Goal: Transaction & Acquisition: Purchase product/service

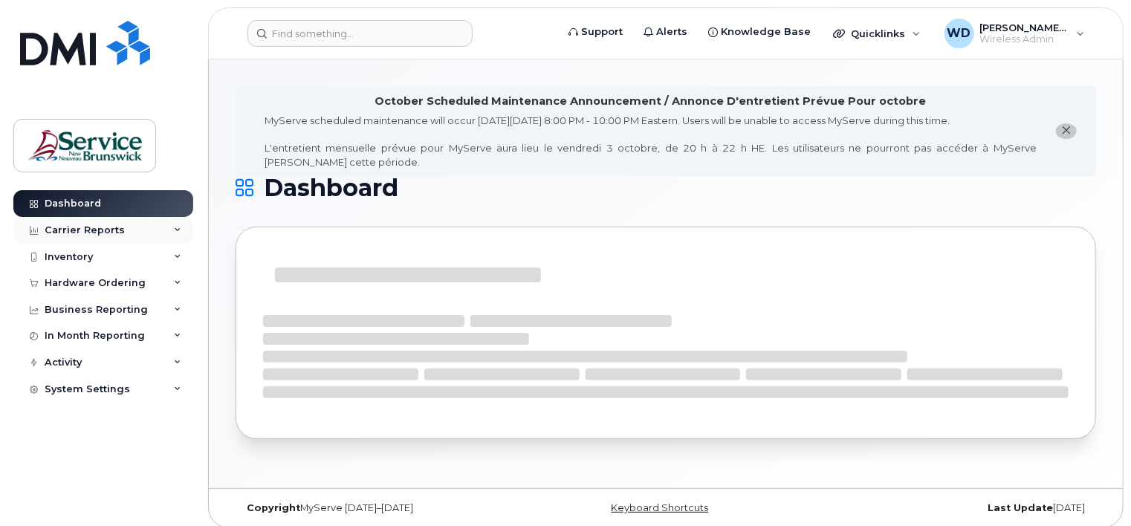
click at [93, 226] on div "Carrier Reports" at bounding box center [85, 230] width 80 height 12
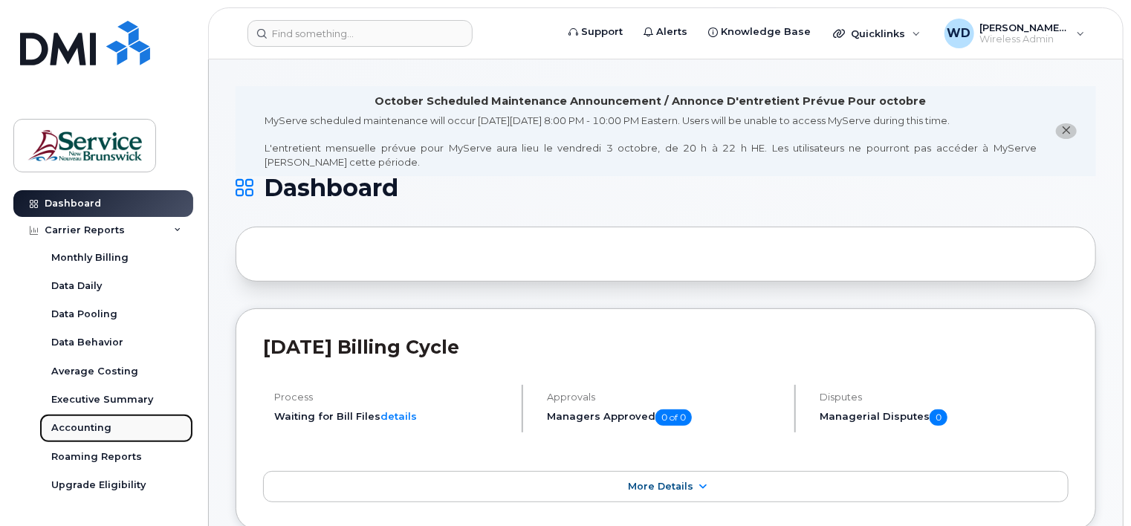
click at [80, 427] on div "Accounting" at bounding box center [81, 427] width 60 height 13
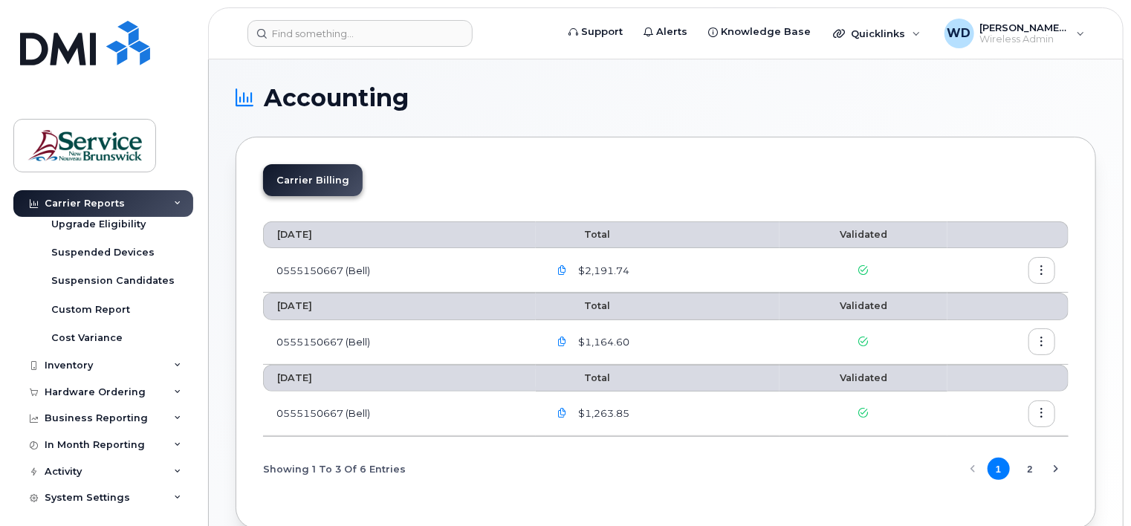
scroll to position [268, 0]
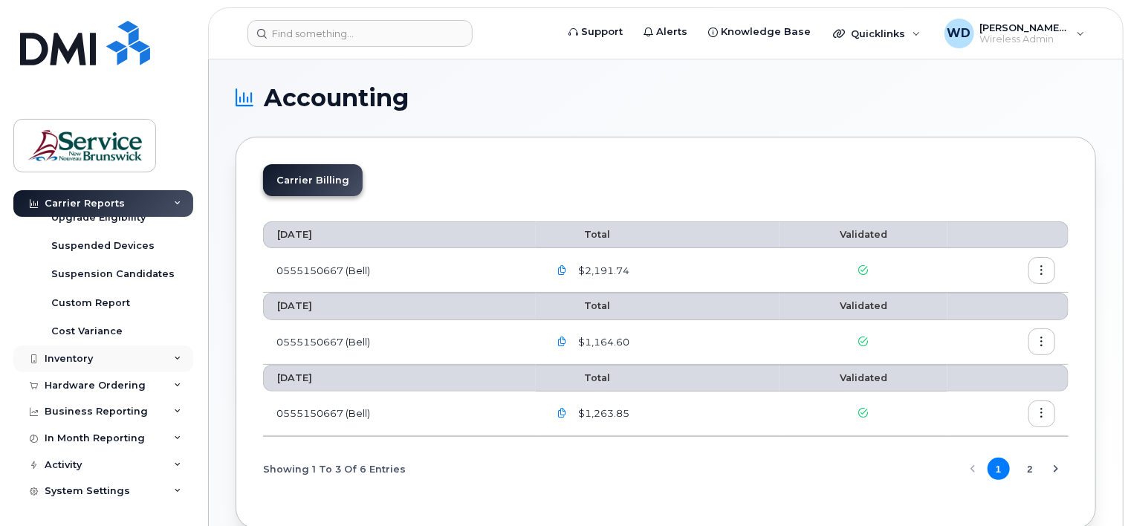
click at [83, 358] on div "Inventory" at bounding box center [69, 359] width 48 height 12
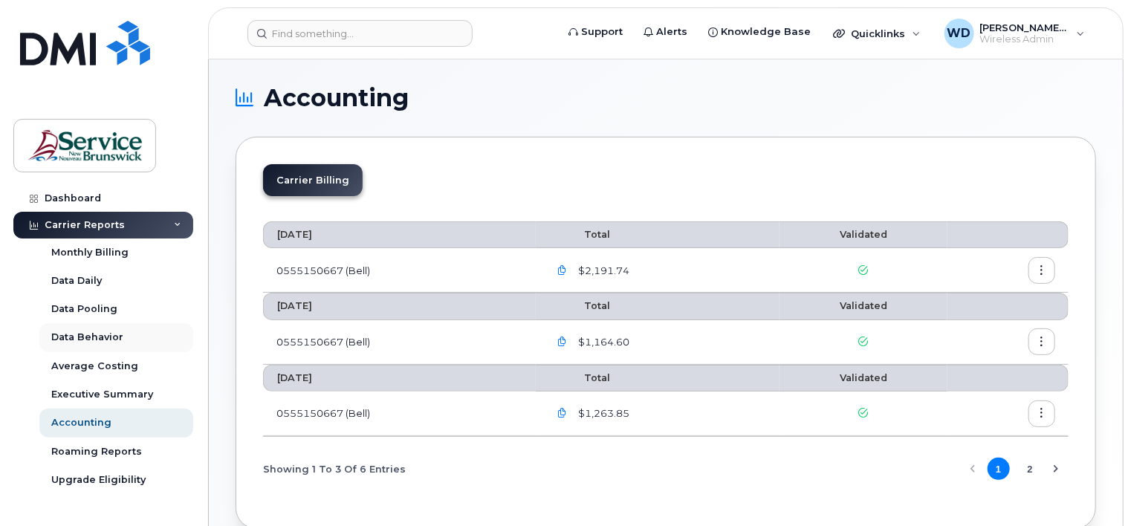
scroll to position [0, 0]
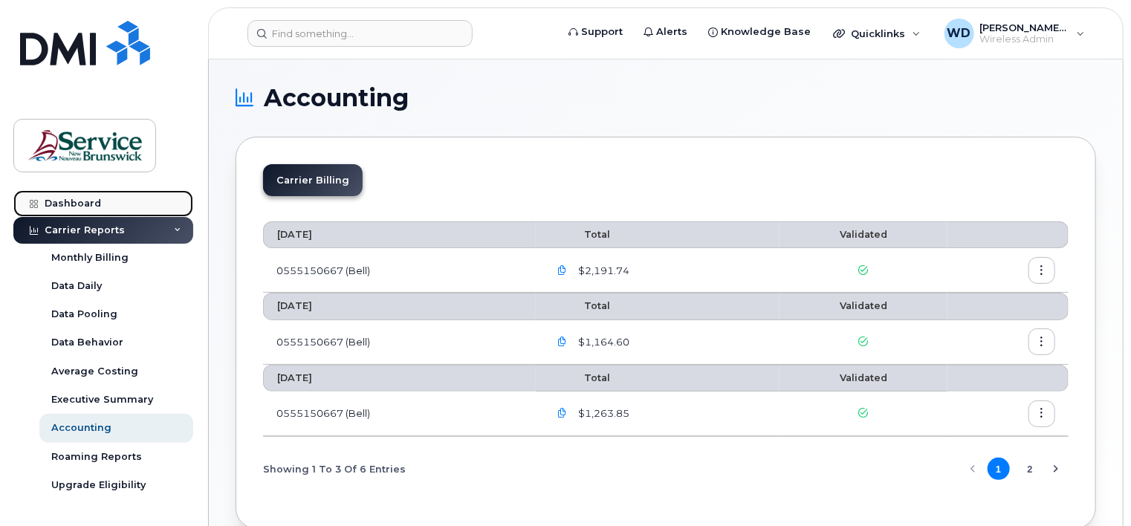
click at [84, 205] on div "Dashboard" at bounding box center [73, 204] width 56 height 12
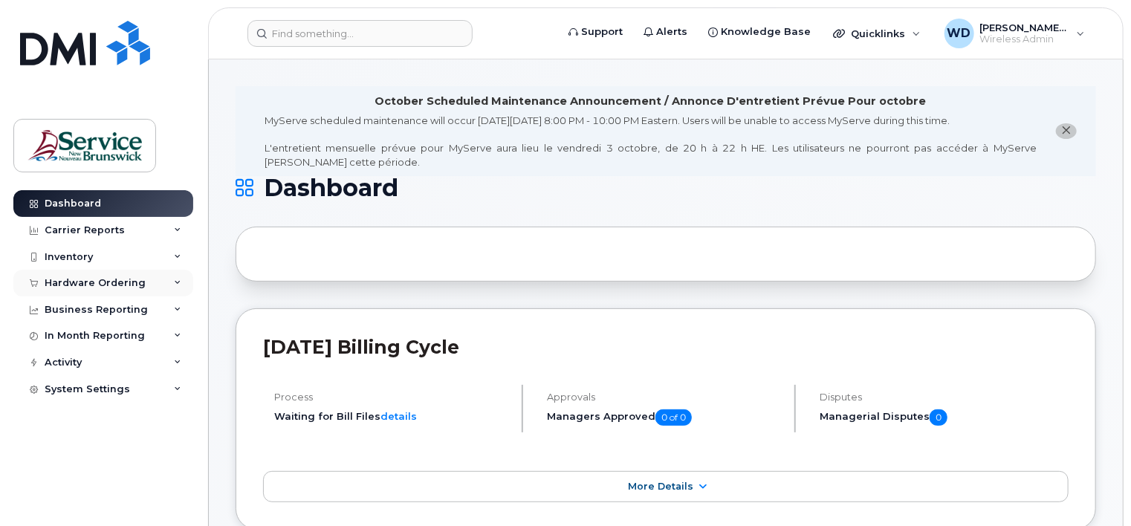
click at [86, 282] on div "Hardware Ordering" at bounding box center [95, 283] width 101 height 12
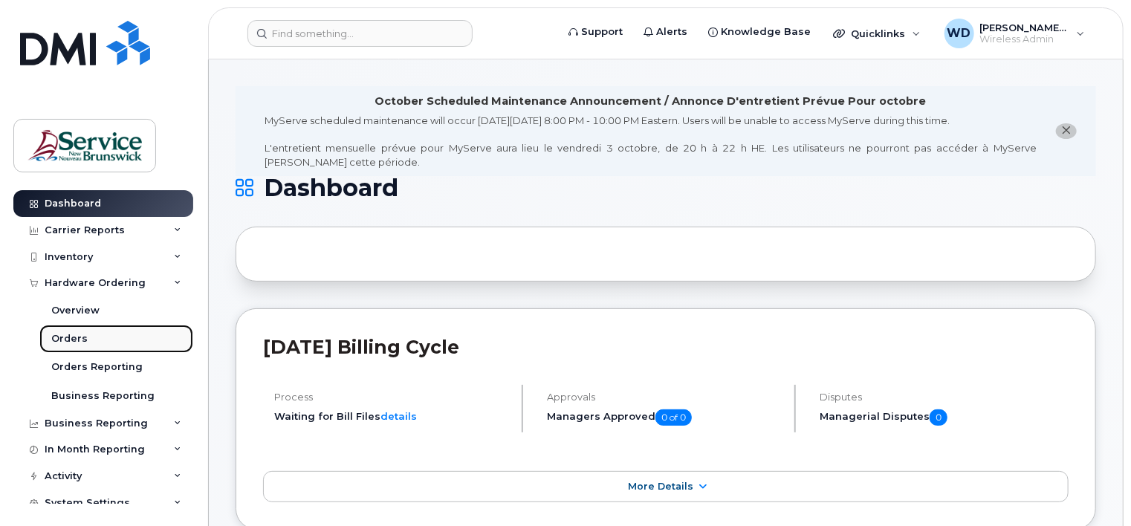
click at [85, 331] on link "Orders" at bounding box center [116, 339] width 154 height 28
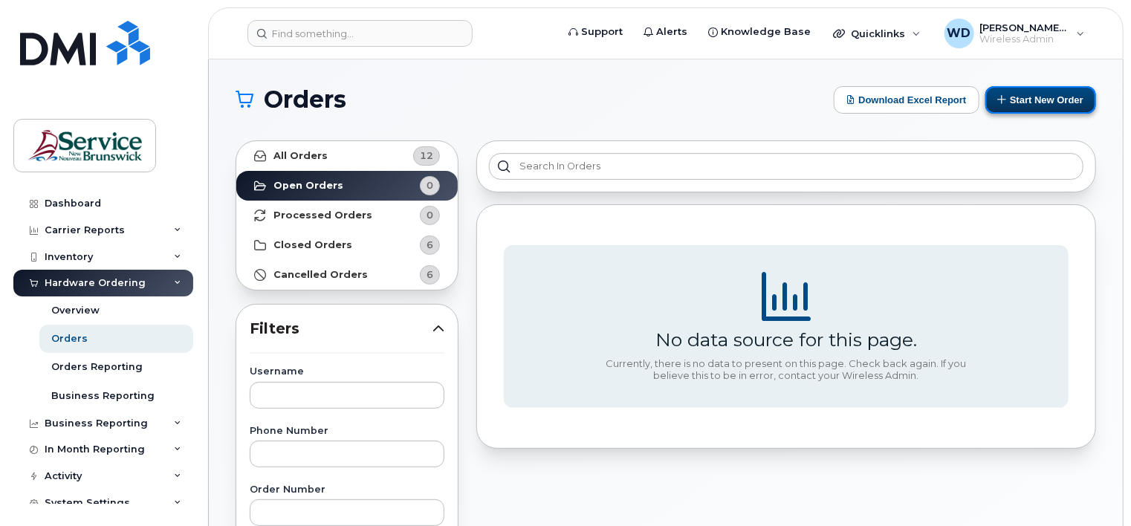
click at [1026, 101] on button "Start New Order" at bounding box center [1040, 99] width 111 height 27
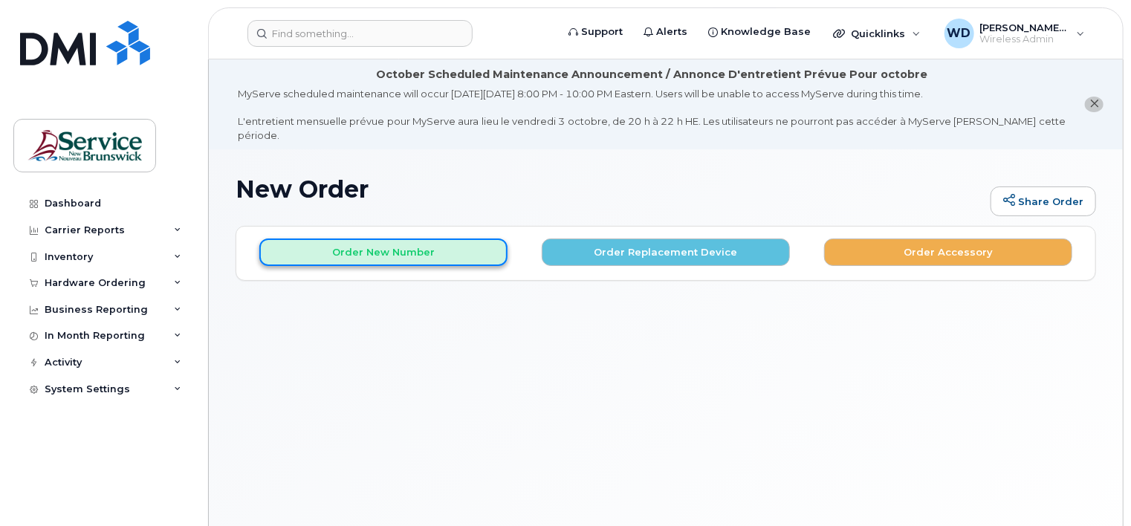
click at [434, 239] on button "Order New Number" at bounding box center [383, 252] width 248 height 27
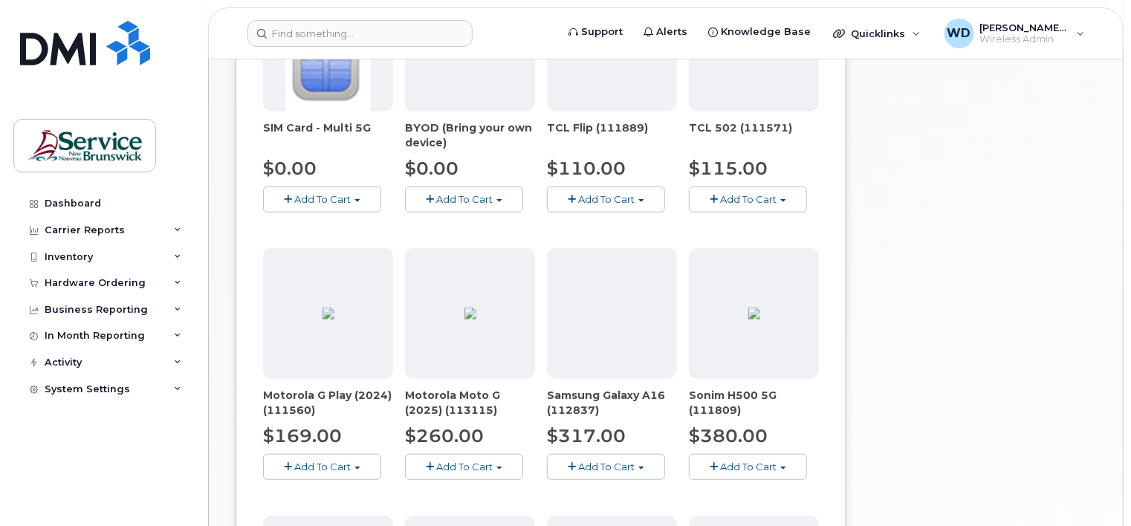
scroll to position [178, 0]
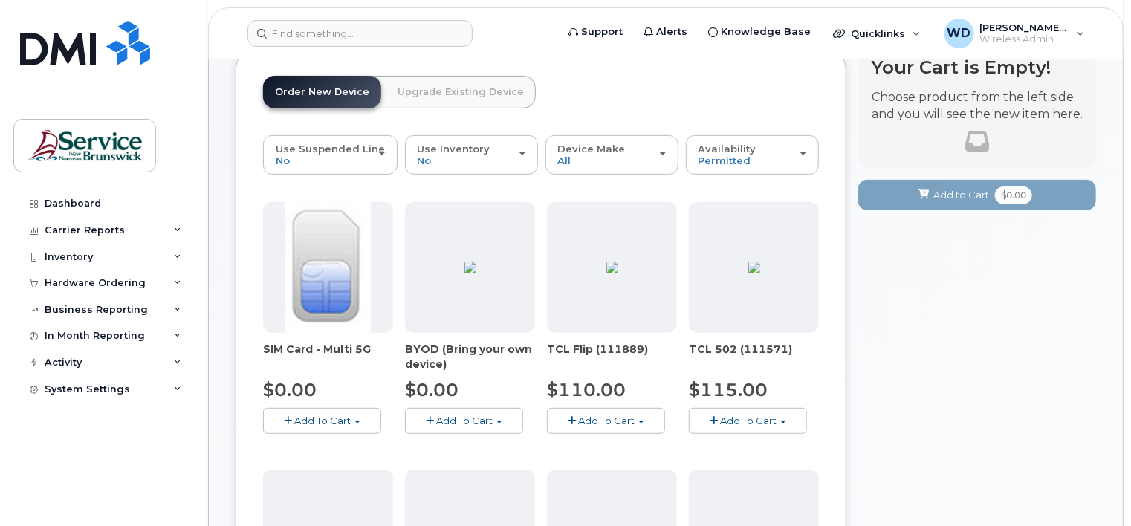
click at [339, 415] on span "Add To Cart" at bounding box center [322, 421] width 56 height 12
click at [347, 439] on link "$0.00 - New Activation" at bounding box center [337, 448] width 141 height 19
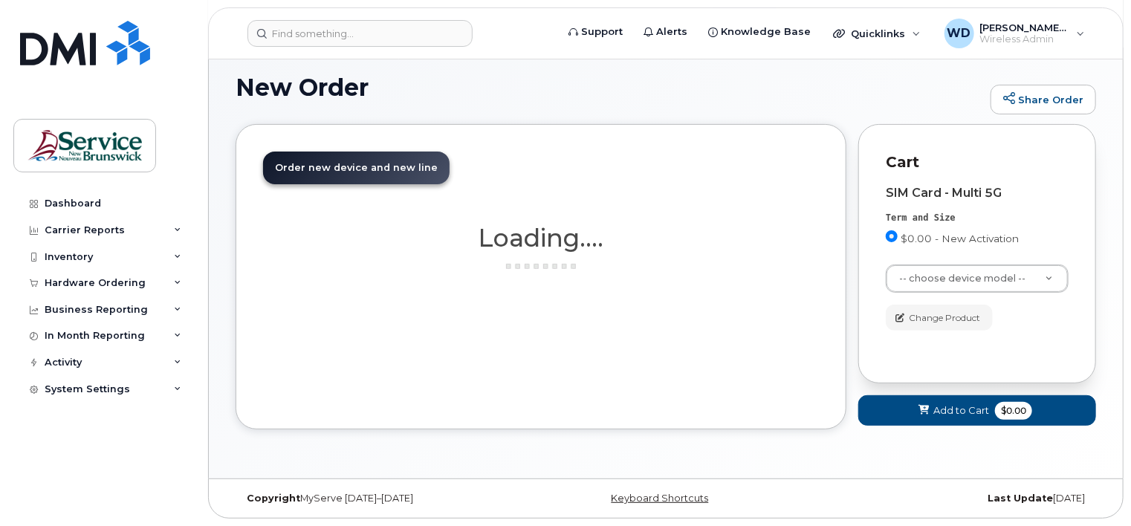
scroll to position [87, 0]
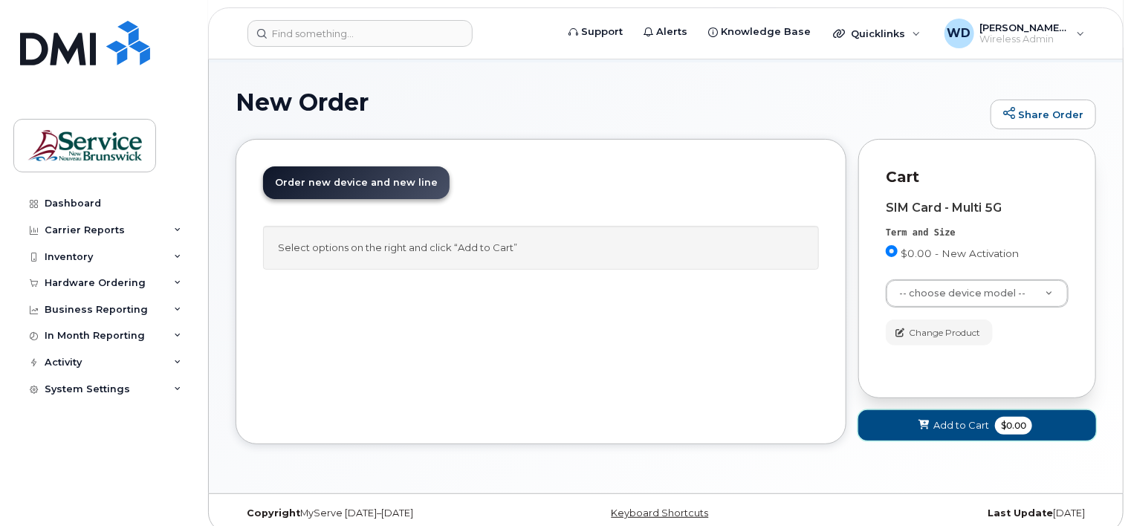
click at [933, 419] on button "Add to Cart $0.00" at bounding box center [977, 425] width 238 height 30
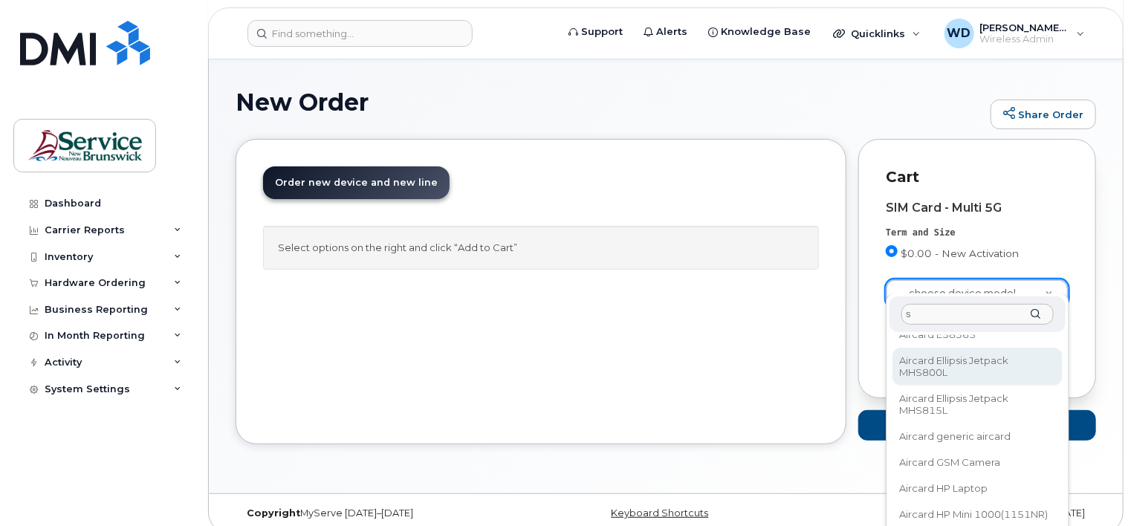
scroll to position [0, 0]
type input "s"
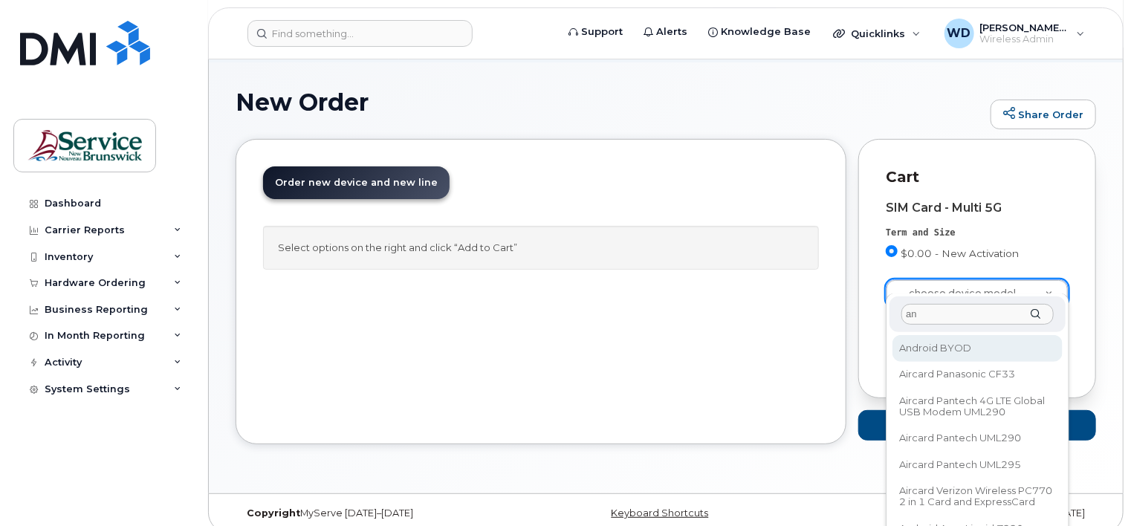
type input "an"
select select "2422"
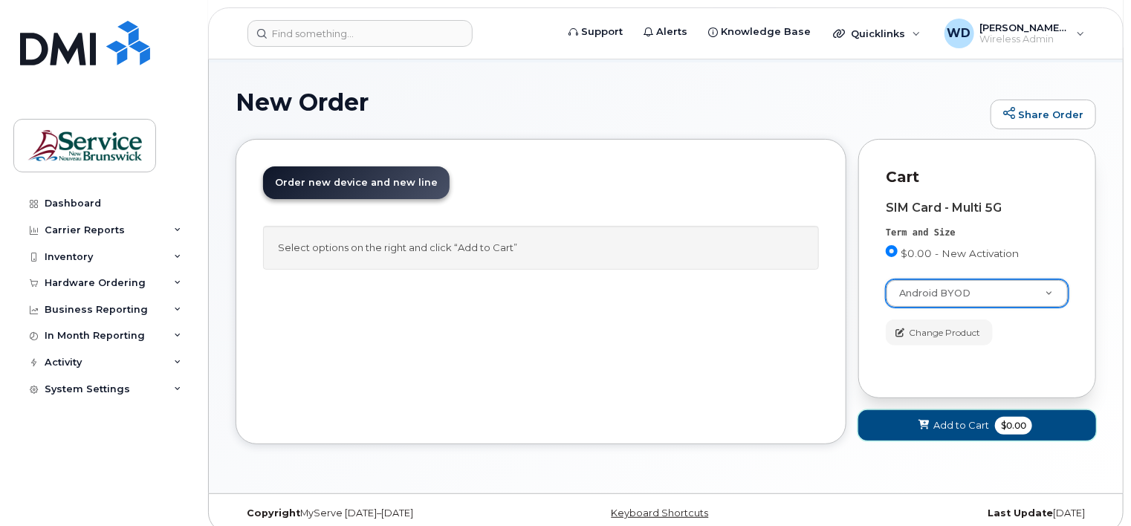
click at [950, 418] on span "Add to Cart" at bounding box center [961, 425] width 56 height 14
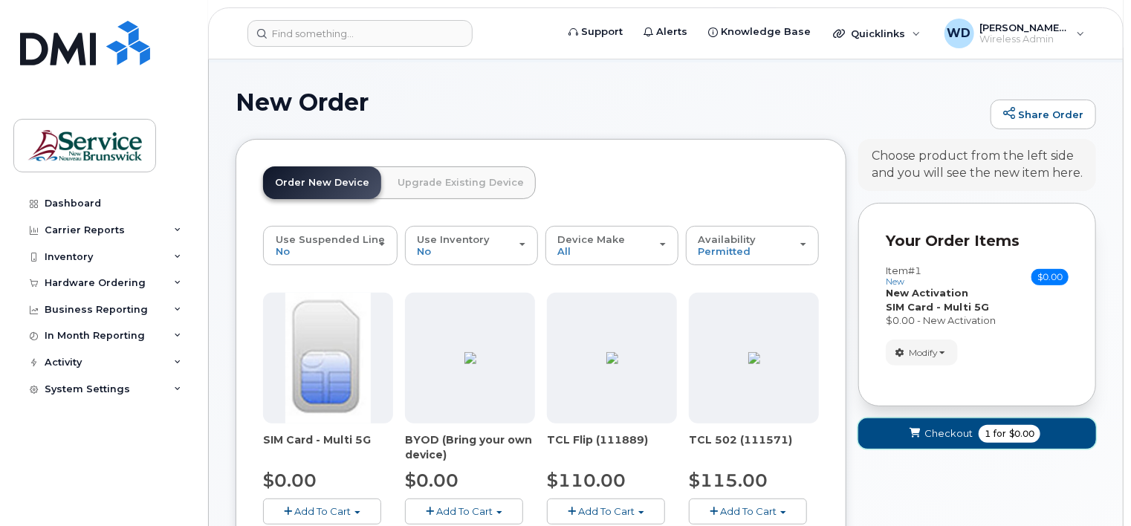
click at [1045, 418] on button "Checkout 1 for $0.00" at bounding box center [977, 433] width 238 height 30
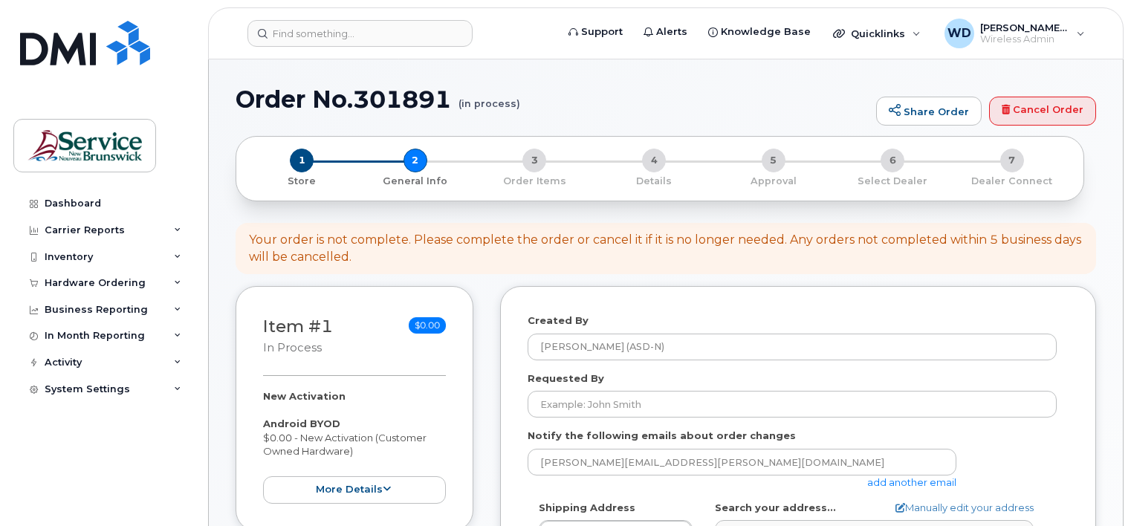
select select
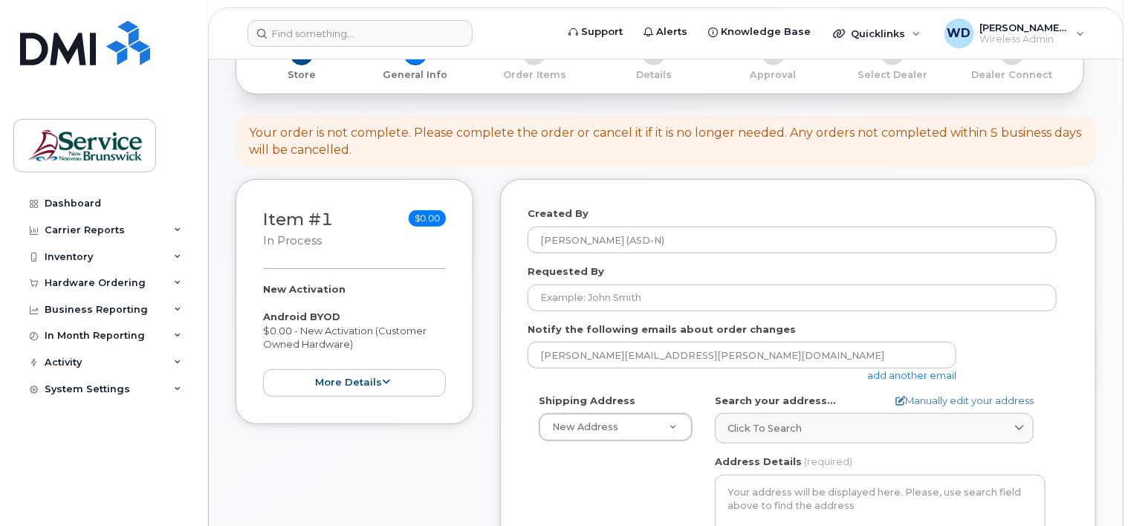
scroll to position [223, 0]
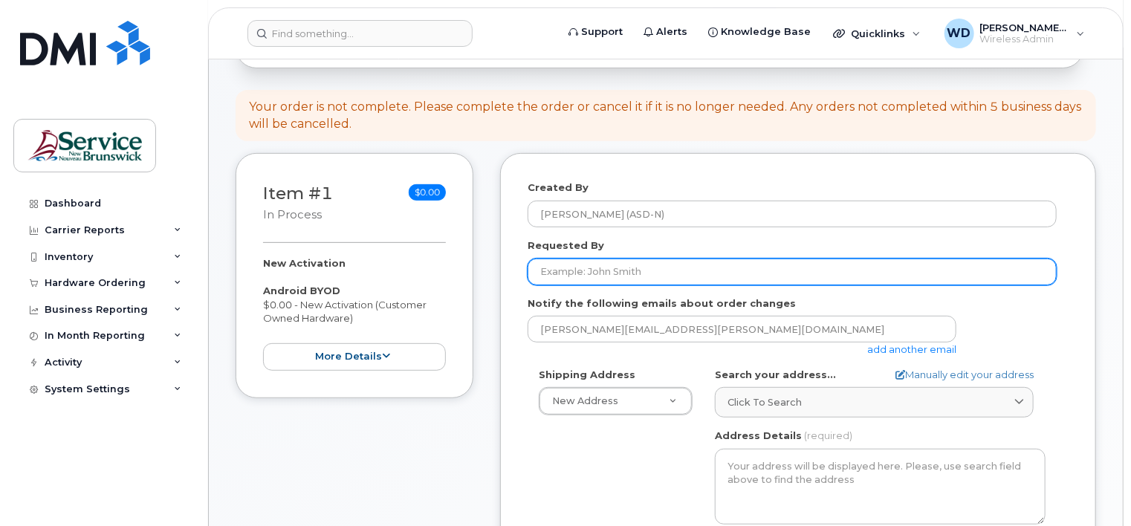
click at [614, 259] on input "Requested By" at bounding box center [792, 272] width 529 height 27
type input "Dawn Walsh"
type input "Dawn Walsh/Glen Johnston"
type input "5062511503"
select select
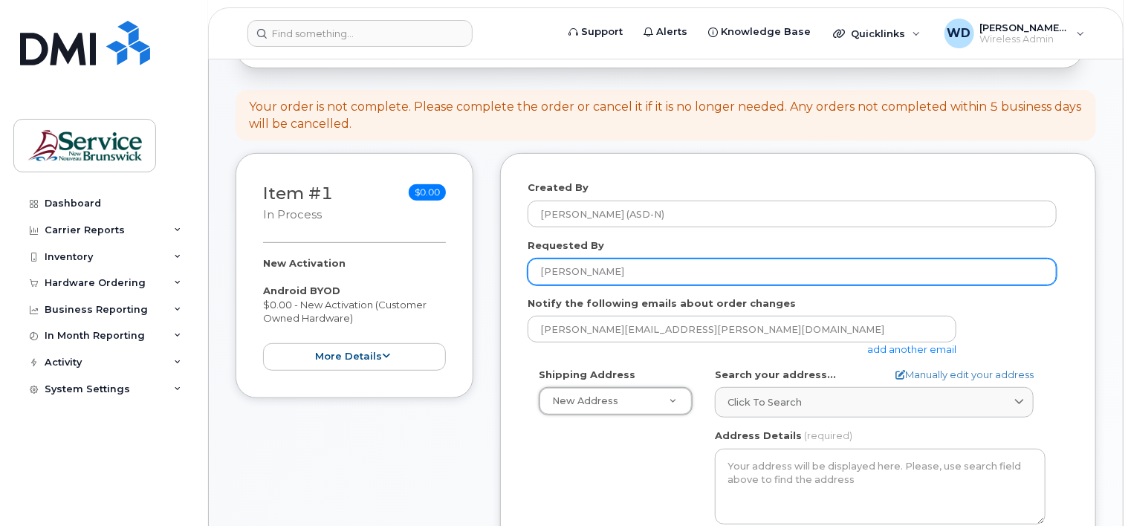
click at [669, 259] on input "Dawn Walsh" at bounding box center [792, 272] width 529 height 27
type input "Glen Johnston"
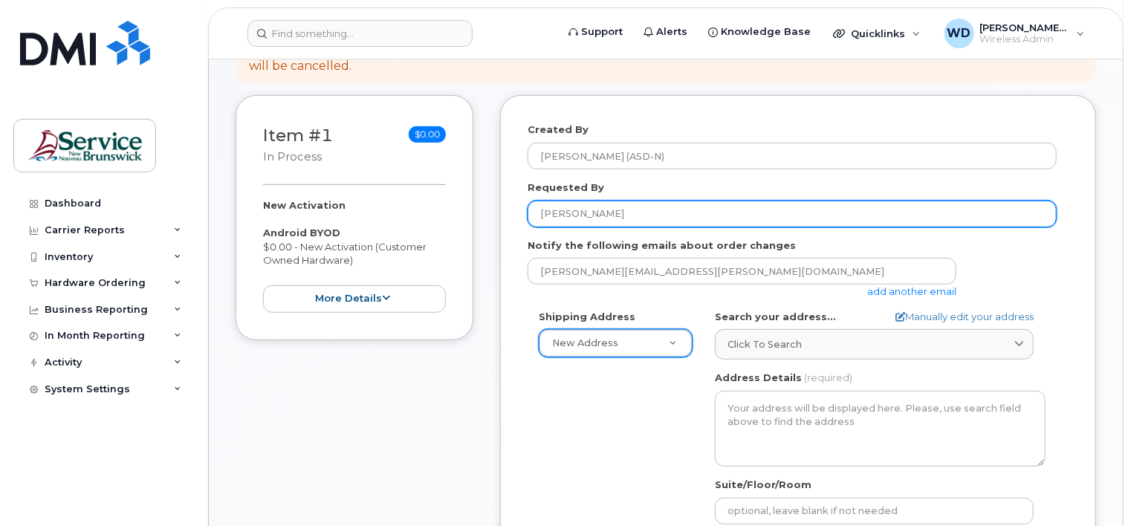
scroll to position [372, 0]
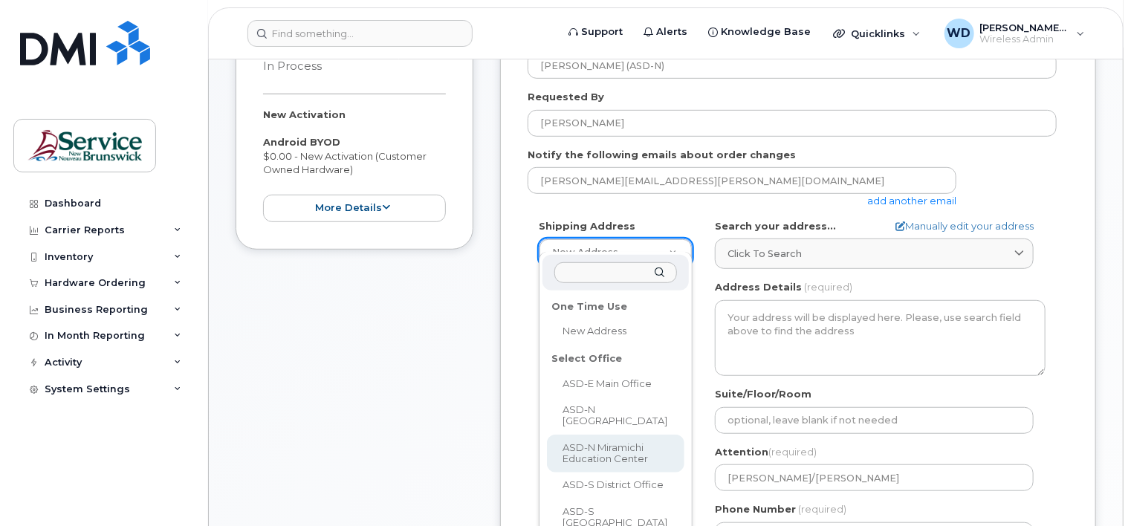
select select
type textarea "78A Henderson St Miramichi New Brunswick E1N 2R7"
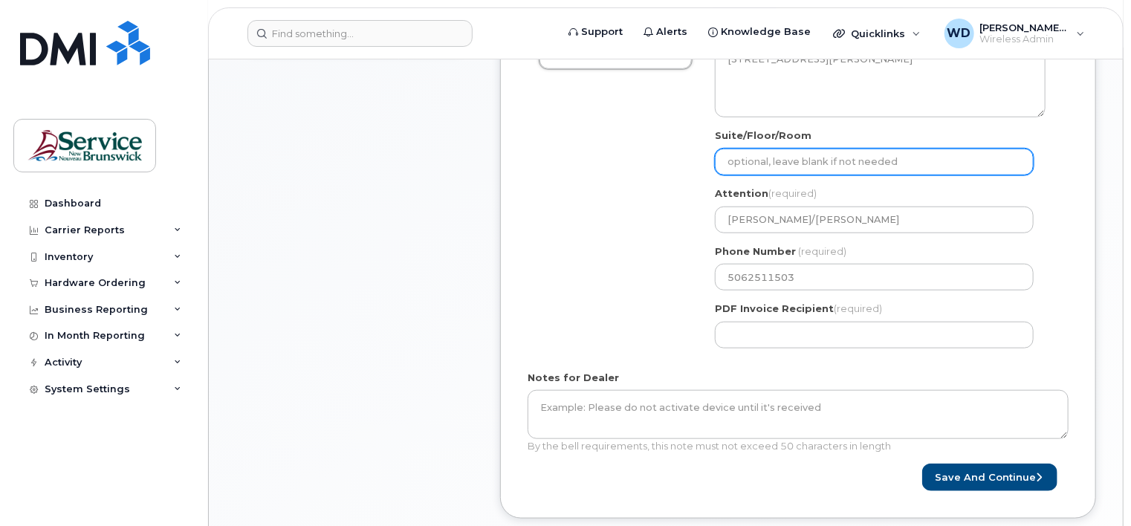
scroll to position [594, 0]
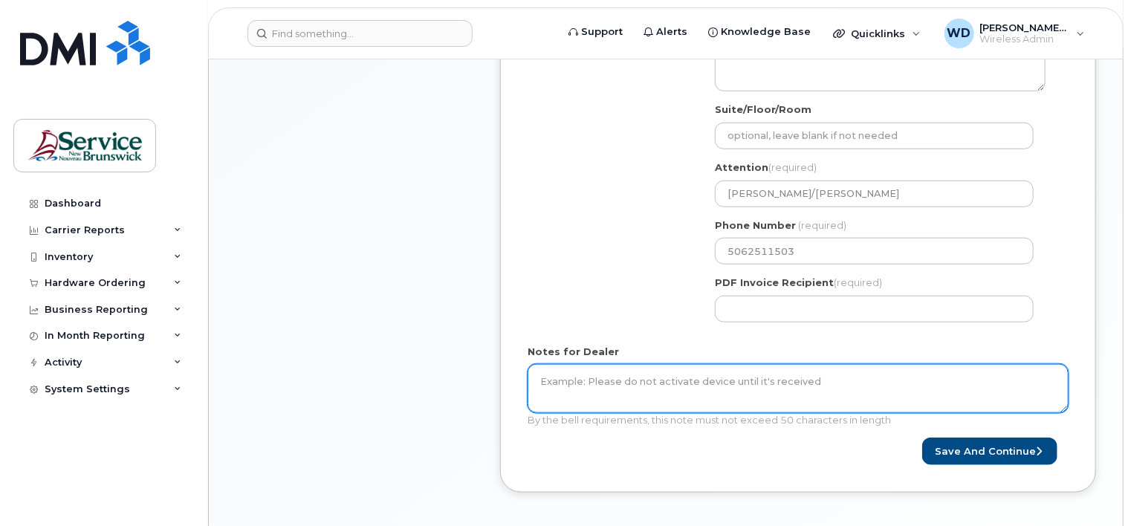
click at [860, 364] on textarea "Notes for Dealer" at bounding box center [798, 388] width 541 height 49
type textarea "T"
type textarea "SIM Card and New Phone #"
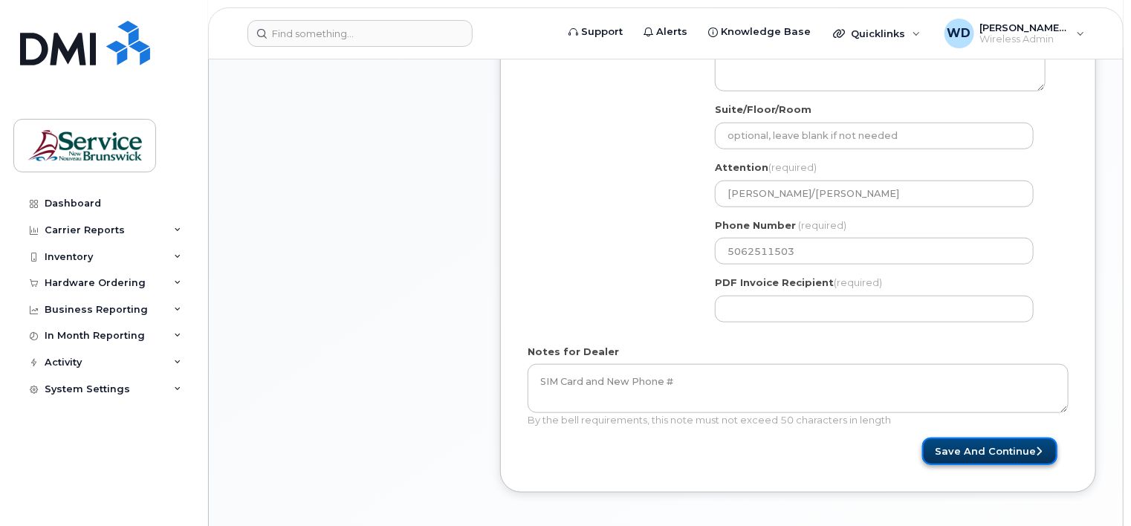
click at [987, 438] on button "Save and Continue" at bounding box center [989, 451] width 135 height 27
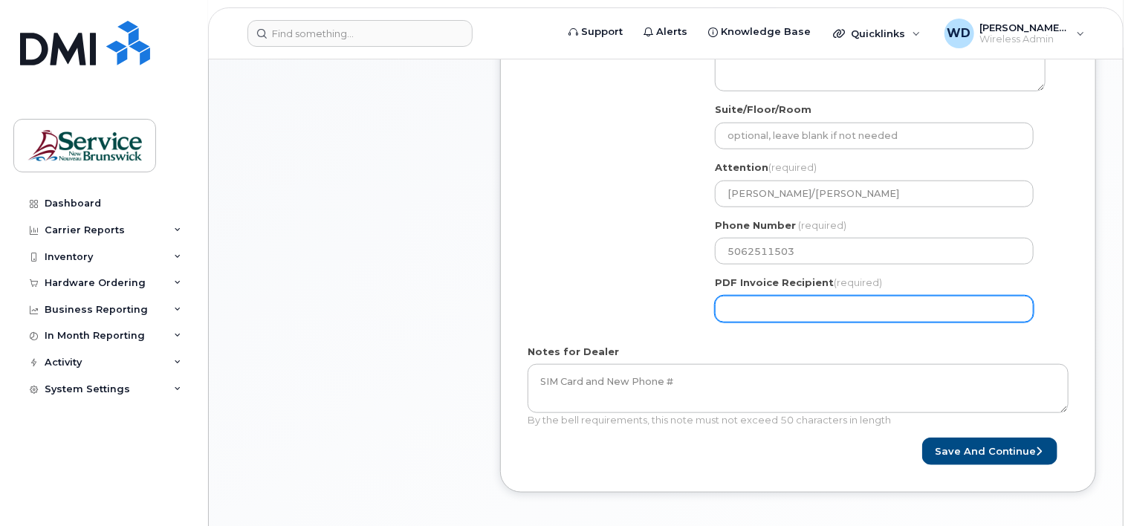
click at [875, 297] on input "PDF Invoice Recipient (required)" at bounding box center [874, 309] width 319 height 27
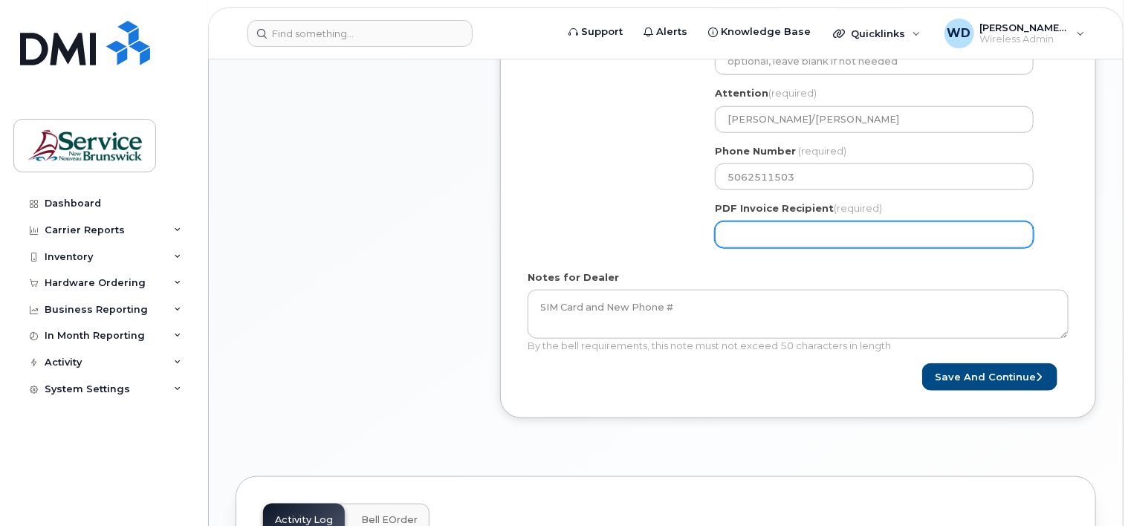
click at [901, 221] on input "PDF Invoice Recipient (required)" at bounding box center [874, 234] width 319 height 27
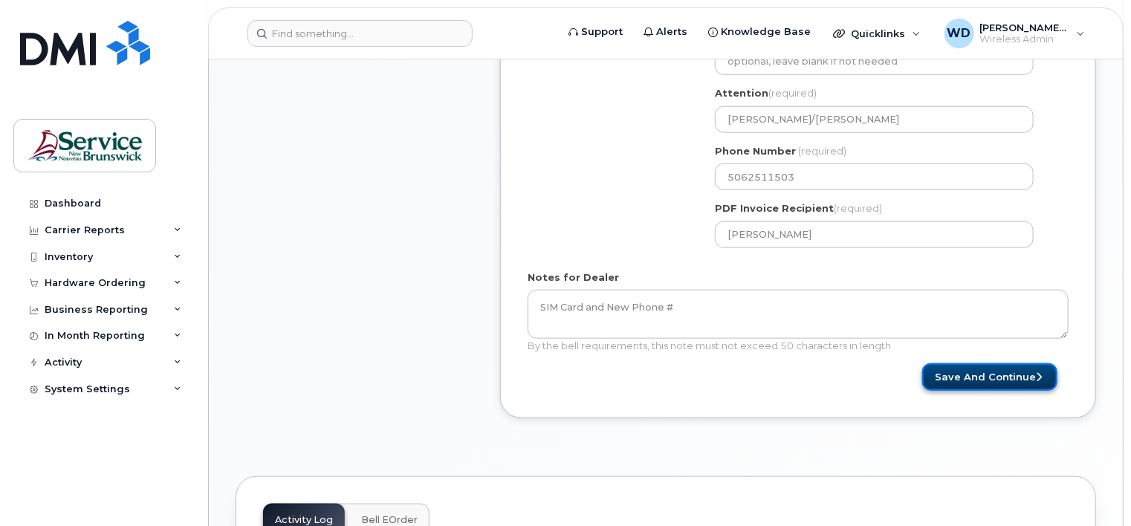
click at [941, 366] on button "Save and Continue" at bounding box center [989, 376] width 135 height 27
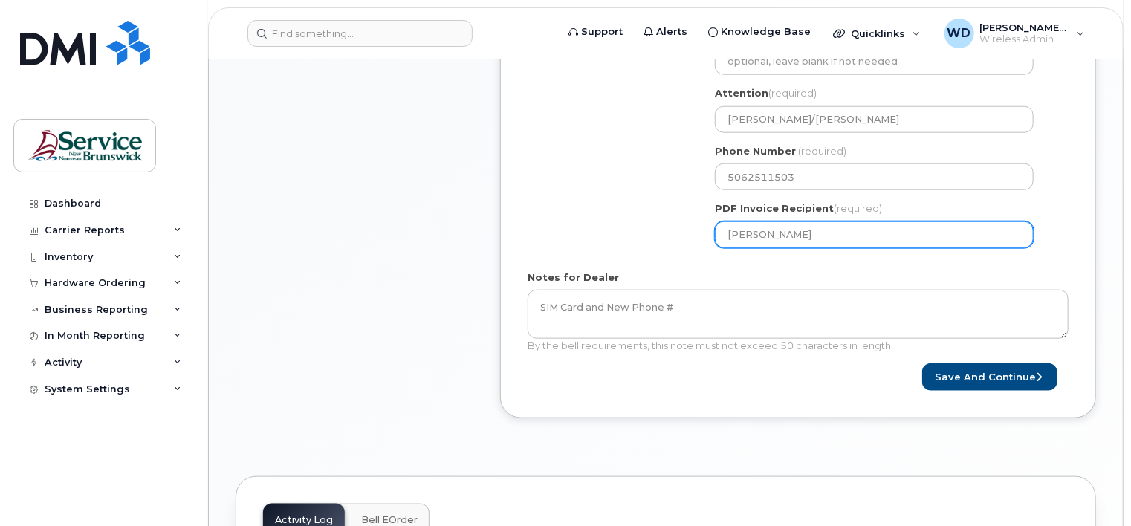
drag, startPoint x: 860, startPoint y: 210, endPoint x: 706, endPoint y: 208, distance: 153.8
click at [706, 208] on div "NB Miramichi Search your address... Manually edit your address Click to search …" at bounding box center [880, 90] width 353 height 337
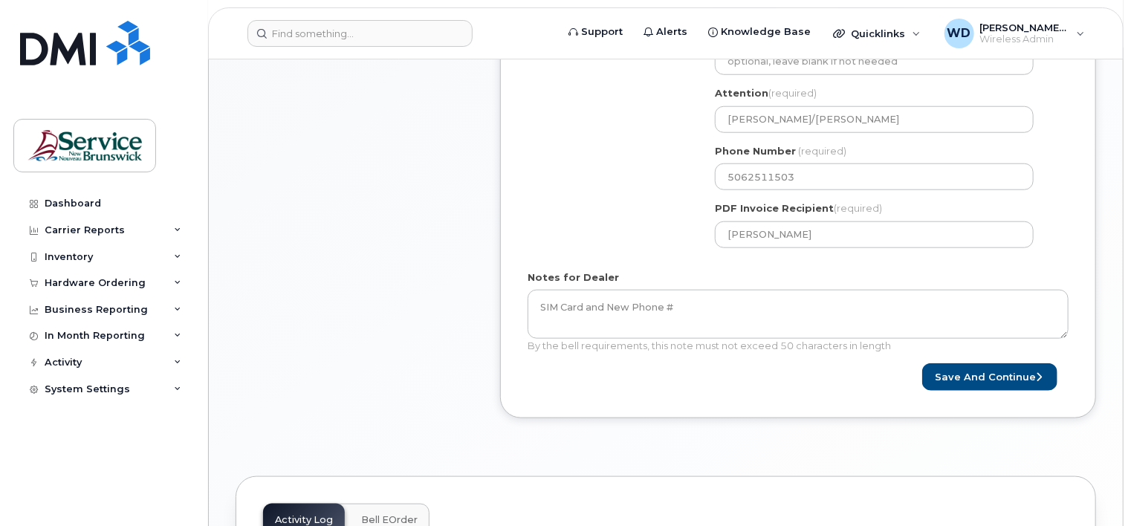
click at [706, 208] on div "NB Miramichi Search your address... Manually edit your address Click to search …" at bounding box center [880, 90] width 353 height 337
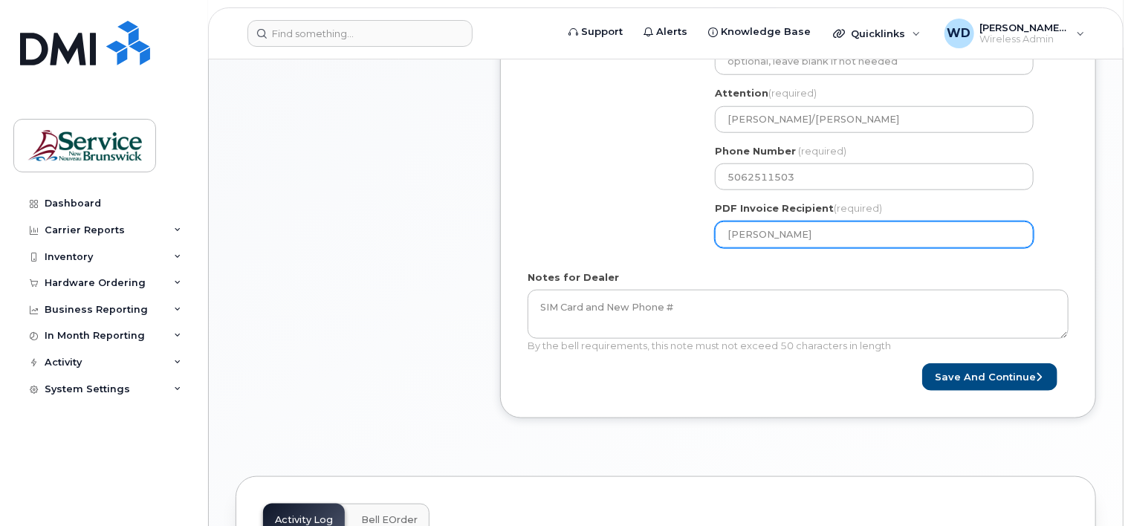
click at [793, 222] on input "Dawn Walsh" at bounding box center [874, 234] width 319 height 27
type input "dawn.walsh@nbed.nb.ca"
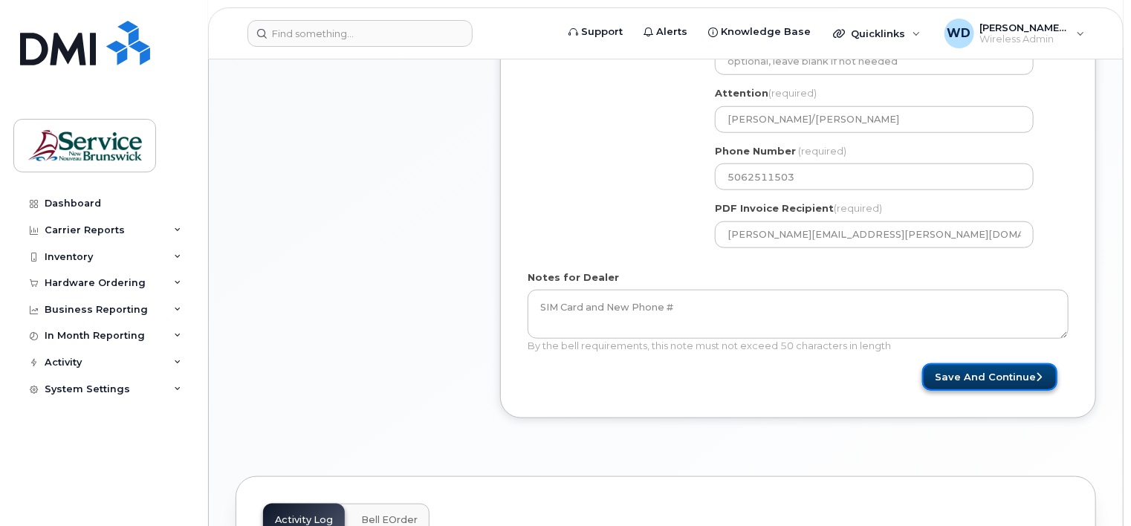
click at [966, 366] on button "Save and Continue" at bounding box center [989, 376] width 135 height 27
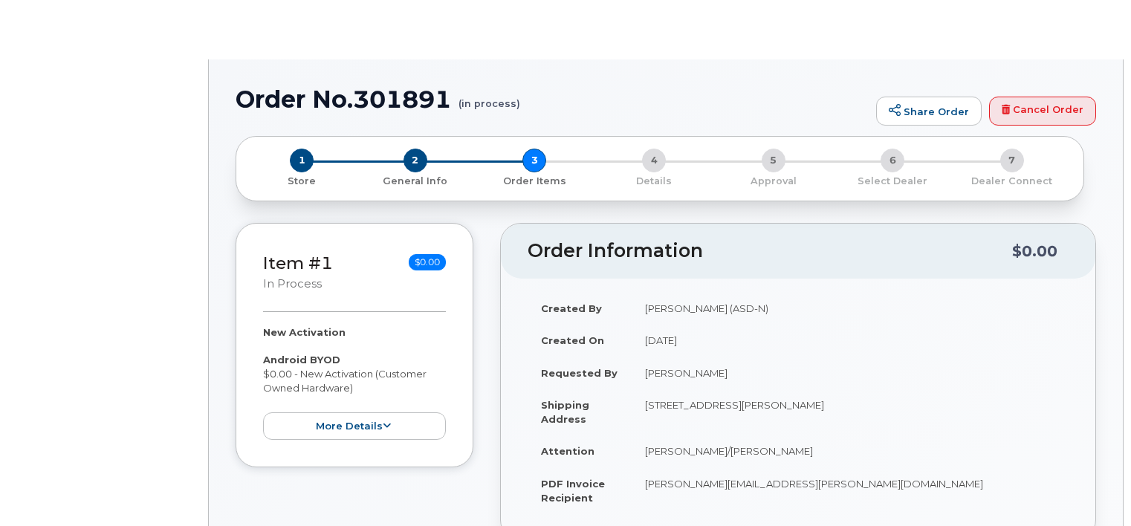
select select
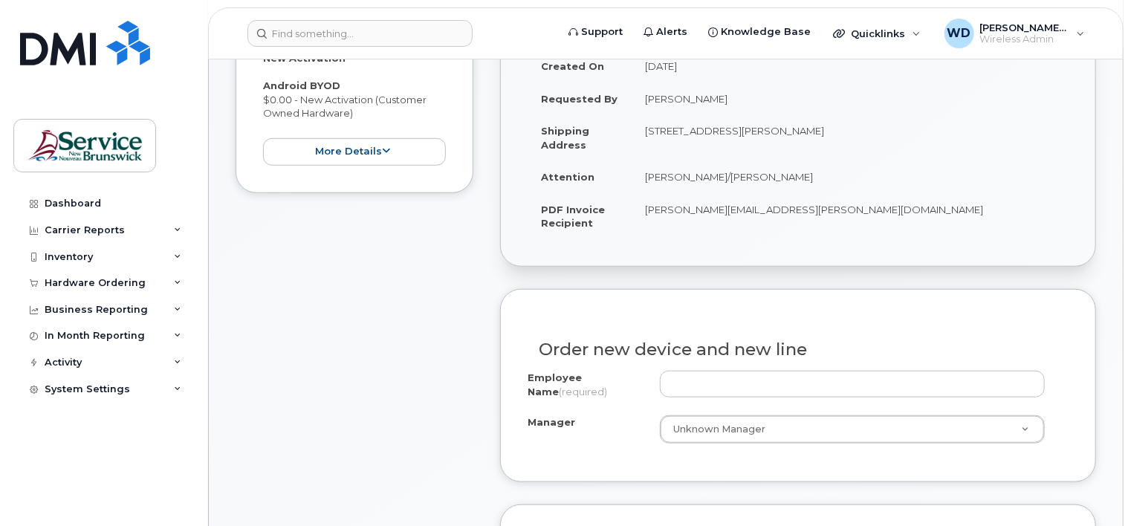
scroll to position [446, 0]
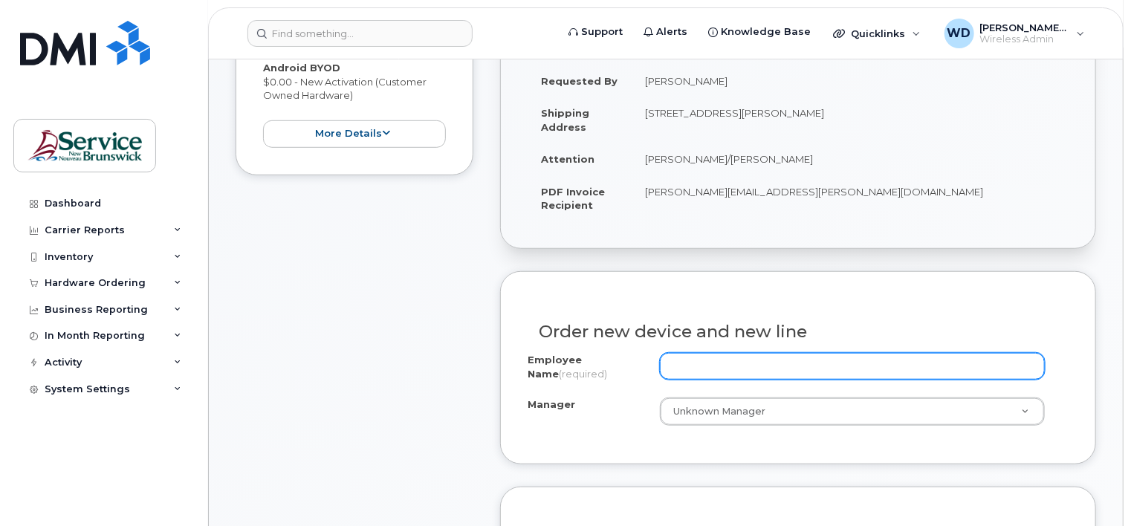
click at [829, 353] on input "Employee Name (required)" at bounding box center [852, 366] width 385 height 27
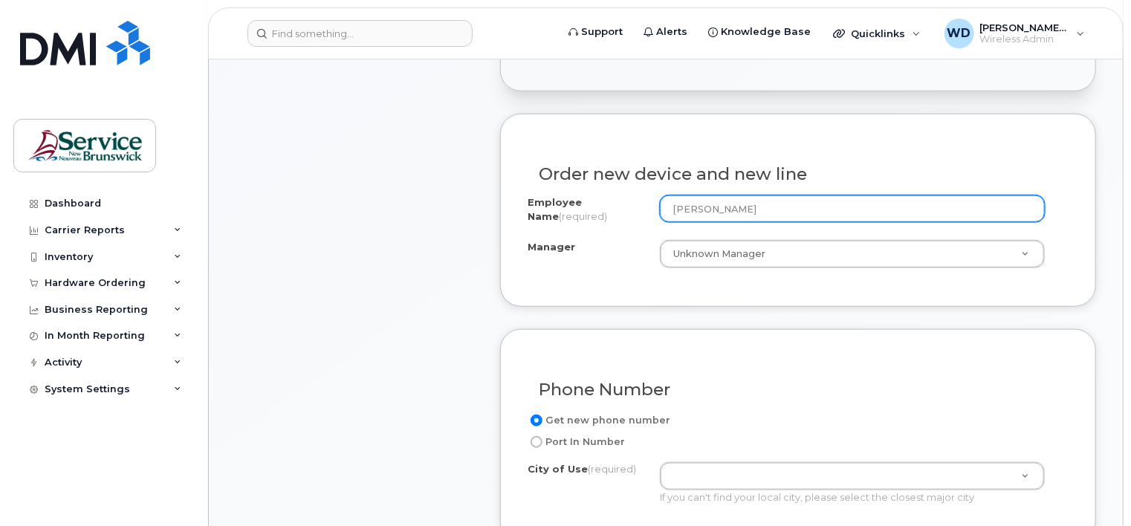
scroll to position [743, 0]
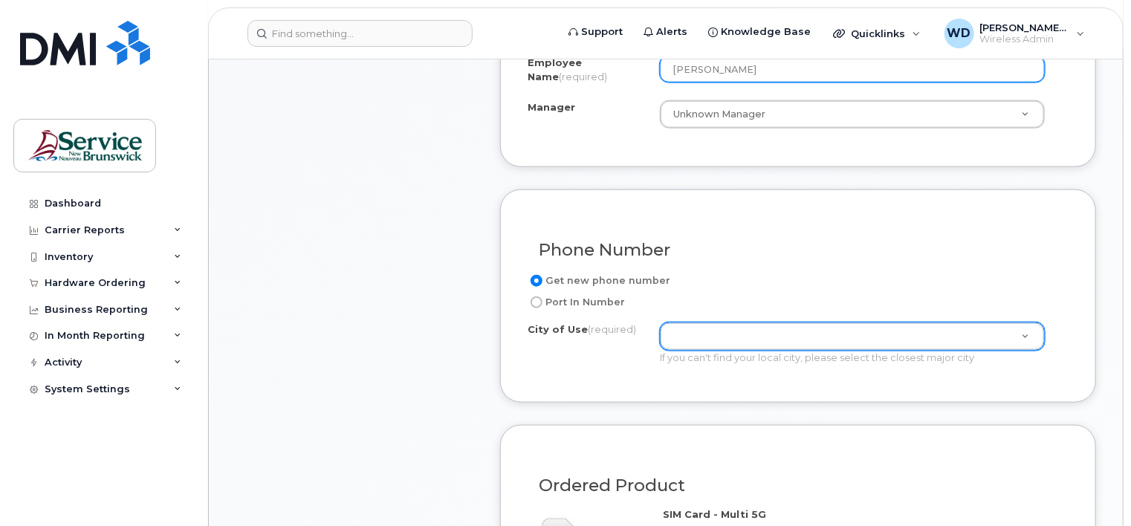
type input "[PERSON_NAME]"
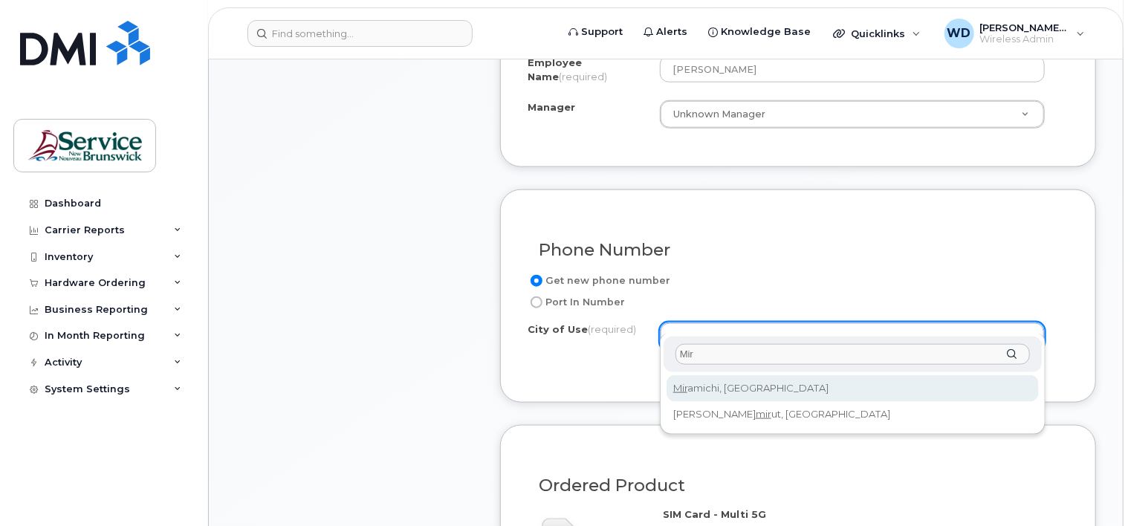
type input "Mir"
type input "1813"
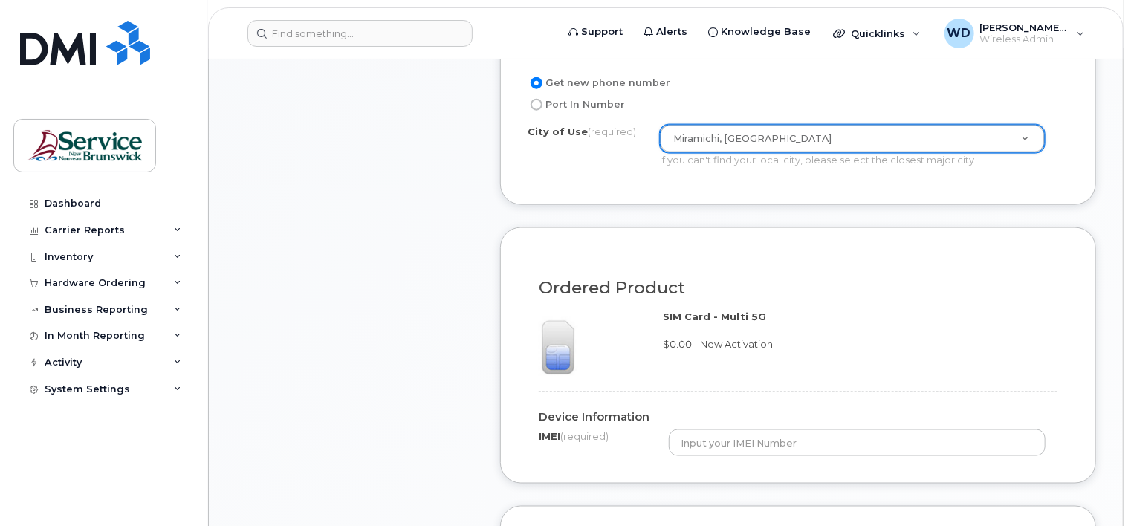
scroll to position [966, 0]
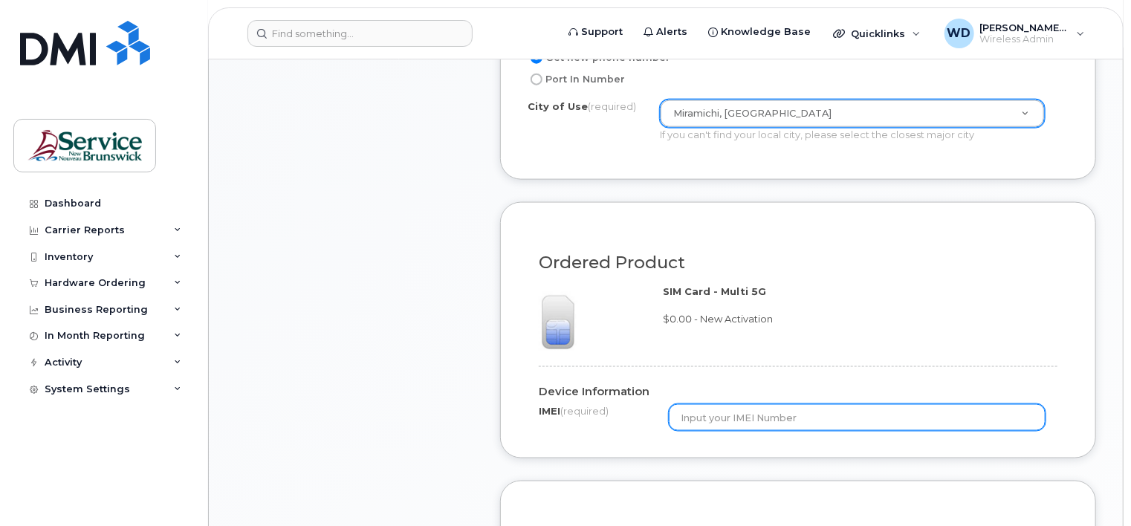
click at [748, 404] on input "text" at bounding box center [857, 417] width 377 height 27
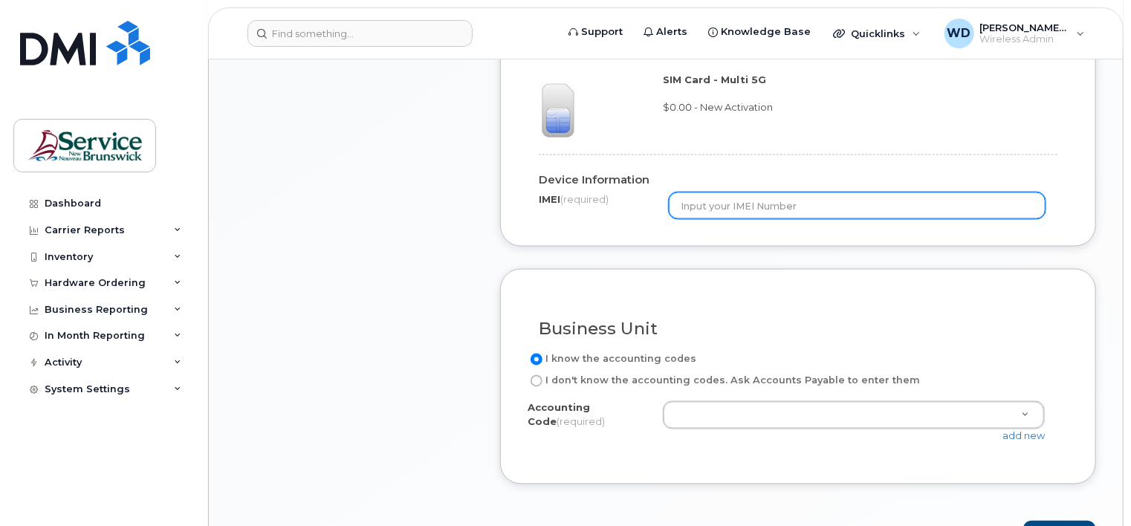
scroll to position [1263, 0]
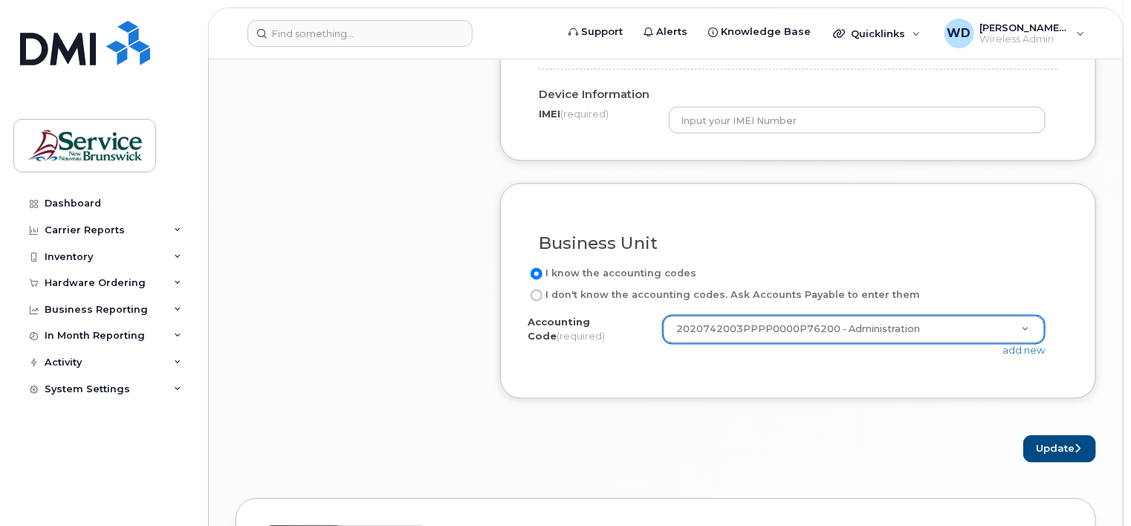
select select "2020742003PPPP0000P76200"
click at [941, 129] on div "Ordered Product SIM Card - Multi 5G $0.00 - New Activation Device Information I…" at bounding box center [798, 33] width 596 height 256
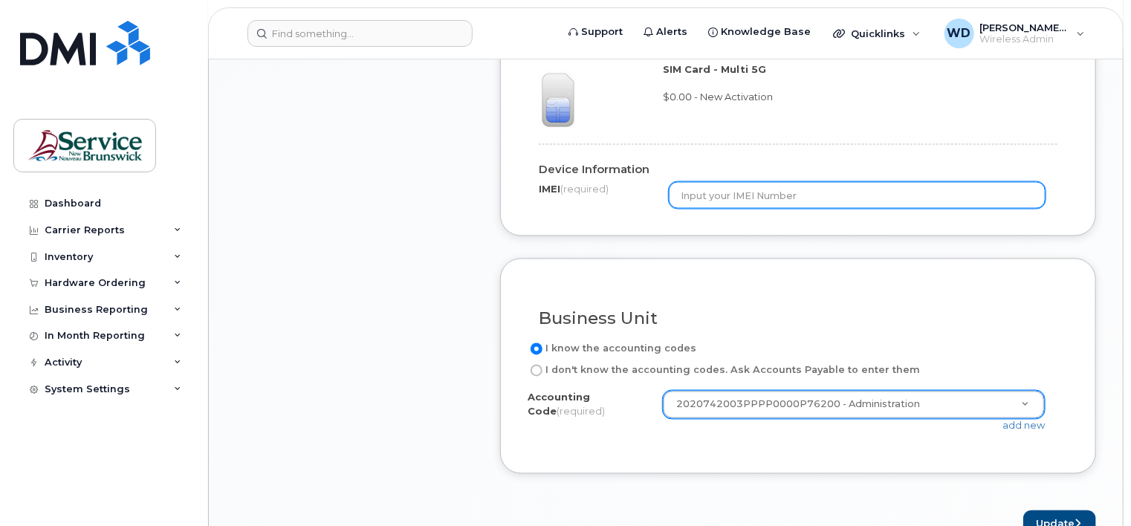
scroll to position [1189, 0]
click at [714, 184] on input "text" at bounding box center [857, 194] width 377 height 27
paste input "350655882771261"
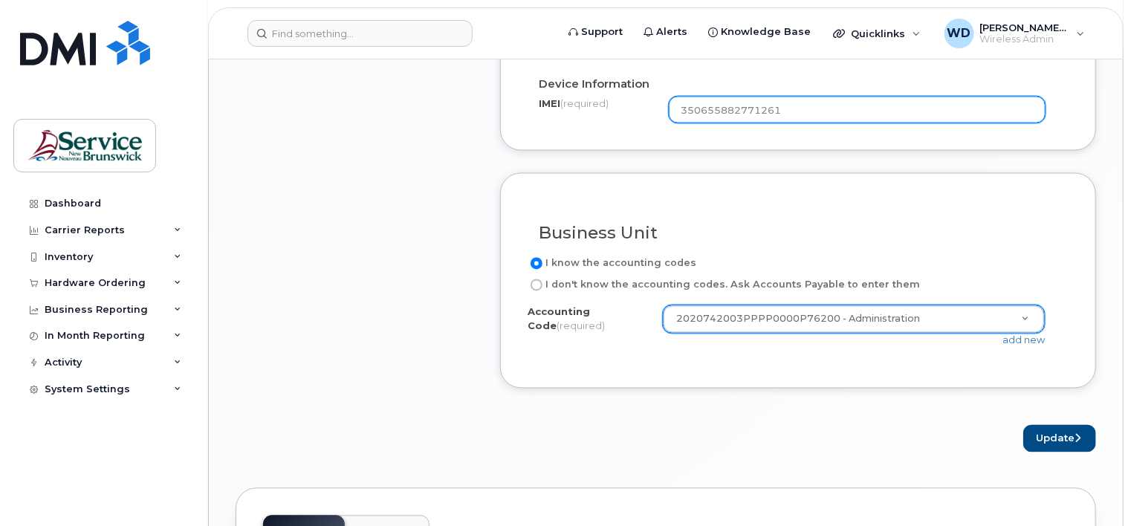
scroll to position [1338, 0]
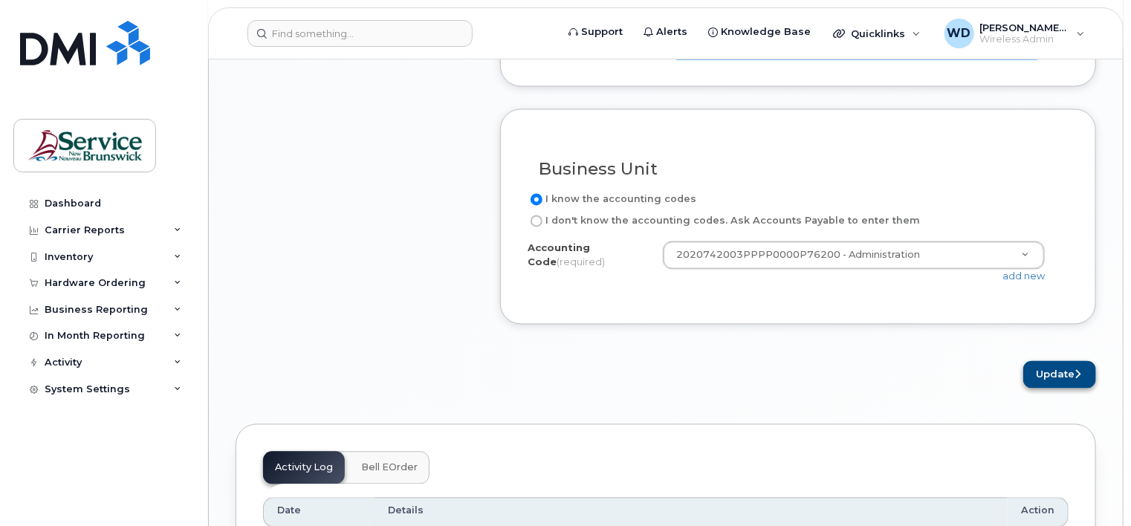
type input "350655882771261"
click at [1057, 369] on button "Update" at bounding box center [1059, 374] width 73 height 27
click at [1057, 361] on div "Please wait..." at bounding box center [798, 374] width 596 height 27
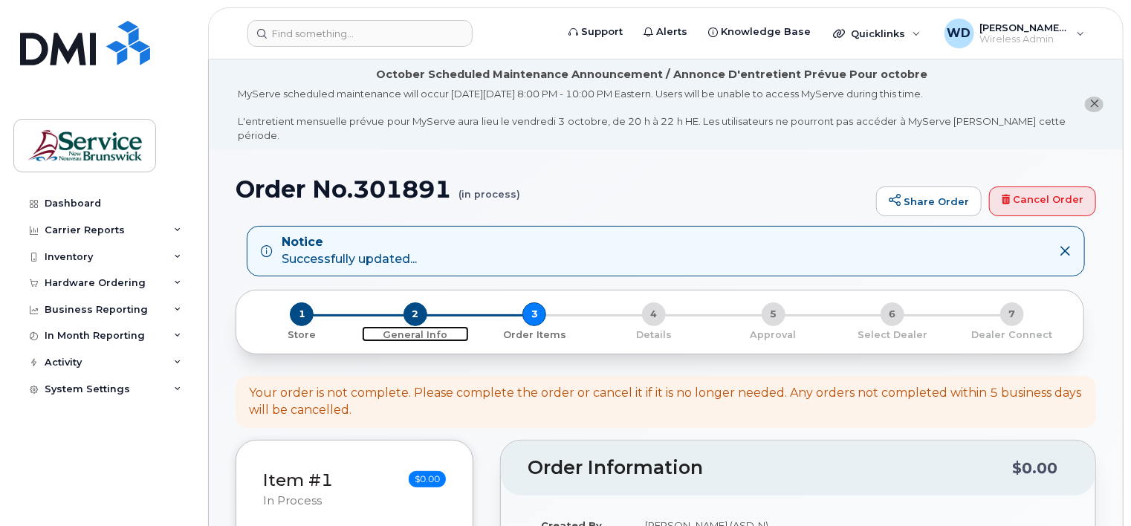
click at [413, 302] on span "2" at bounding box center [415, 314] width 24 height 24
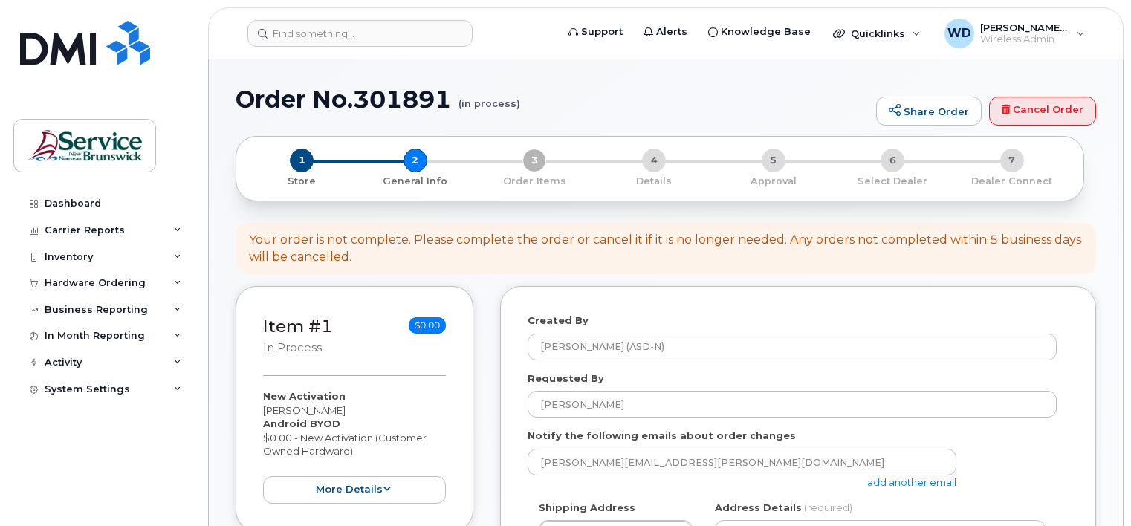
select select
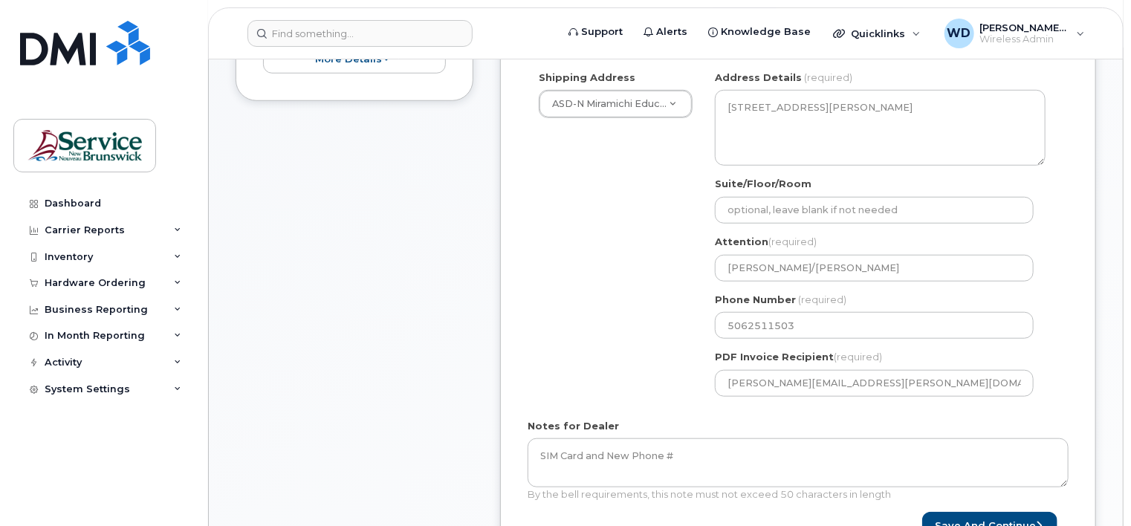
scroll to position [743, 0]
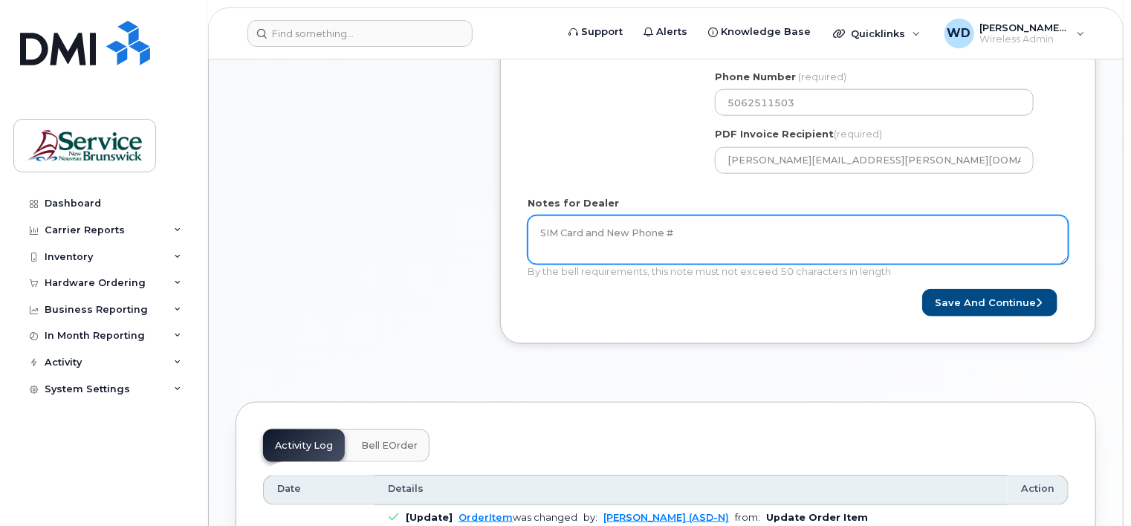
drag, startPoint x: 663, startPoint y: 218, endPoint x: 496, endPoint y: 213, distance: 166.6
click at [496, 213] on div "Item #1 in process $0.00 New Activation [PERSON_NAME] Android BYOD $0.00 - New …" at bounding box center [666, -1] width 860 height 733
type textarea "BYOD is a Galaxy A15"
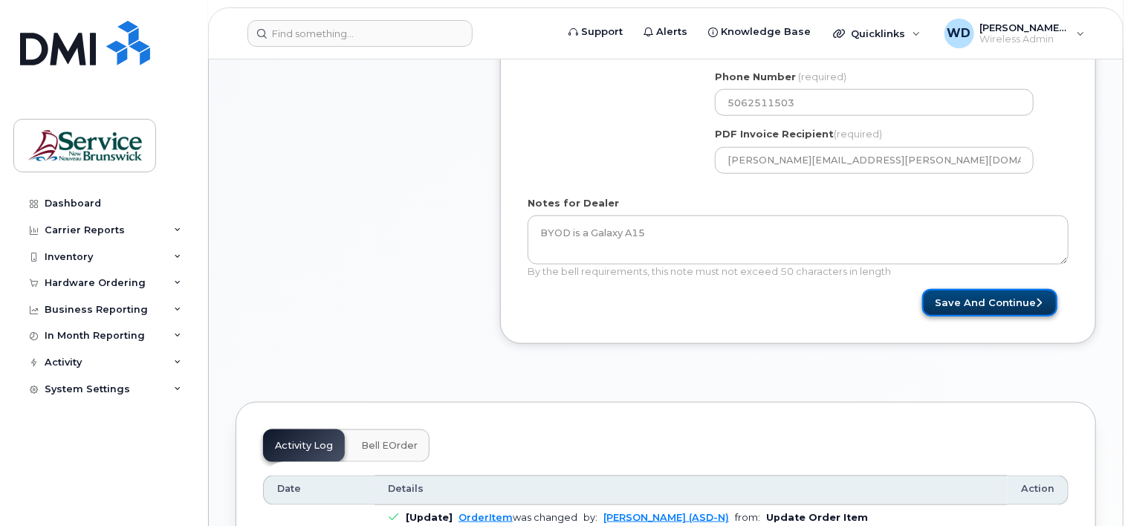
click at [944, 289] on button "Save and Continue" at bounding box center [989, 302] width 135 height 27
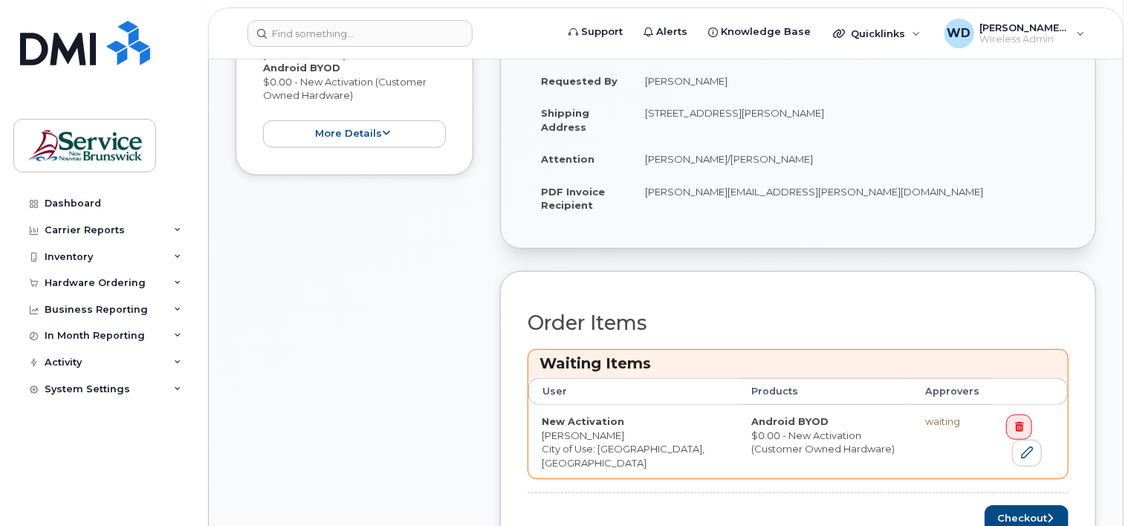
scroll to position [669, 0]
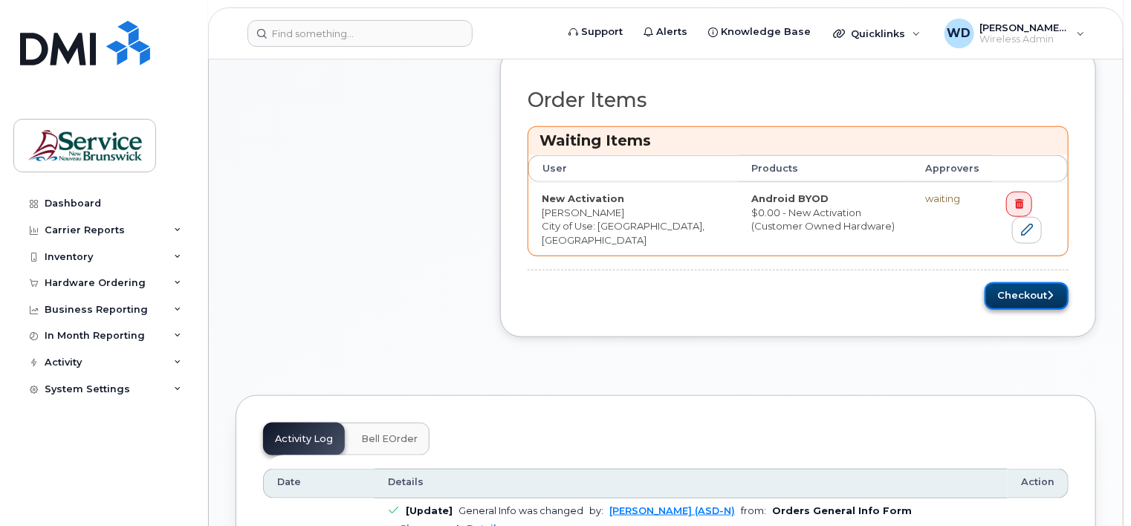
click at [1012, 285] on button "Checkout" at bounding box center [1027, 295] width 84 height 27
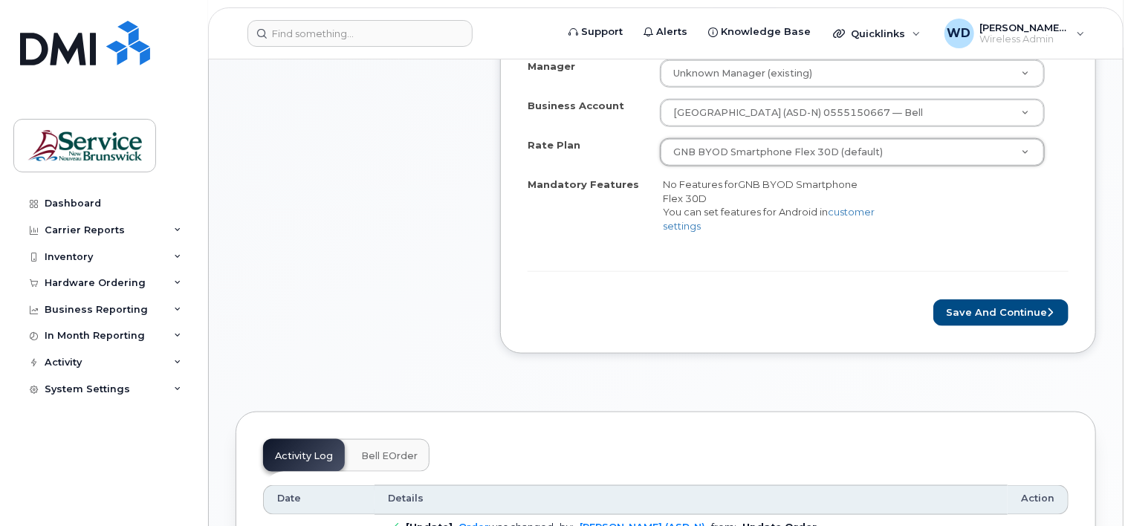
scroll to position [743, 0]
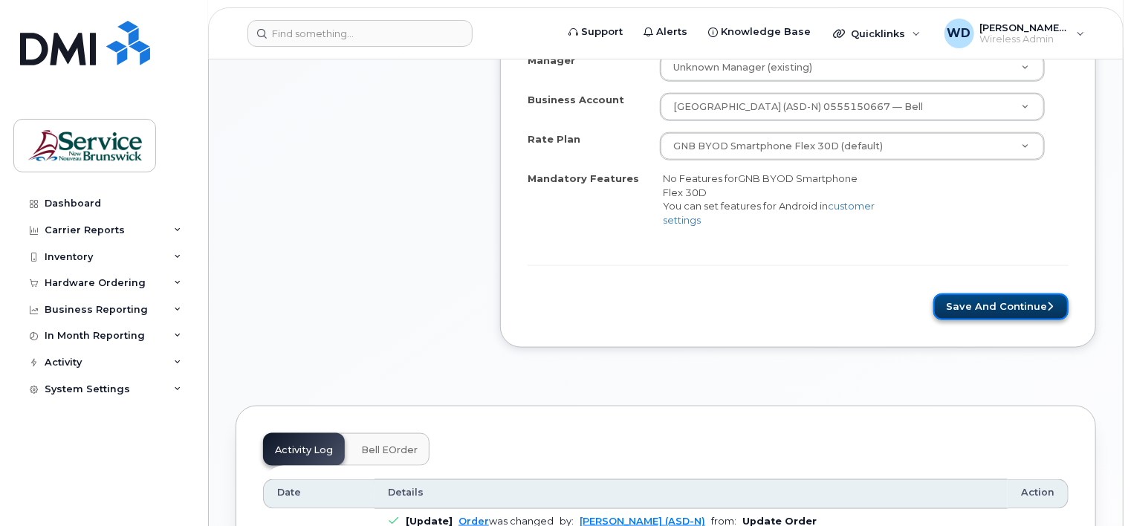
click at [1027, 294] on button "Save and Continue" at bounding box center [1000, 307] width 135 height 27
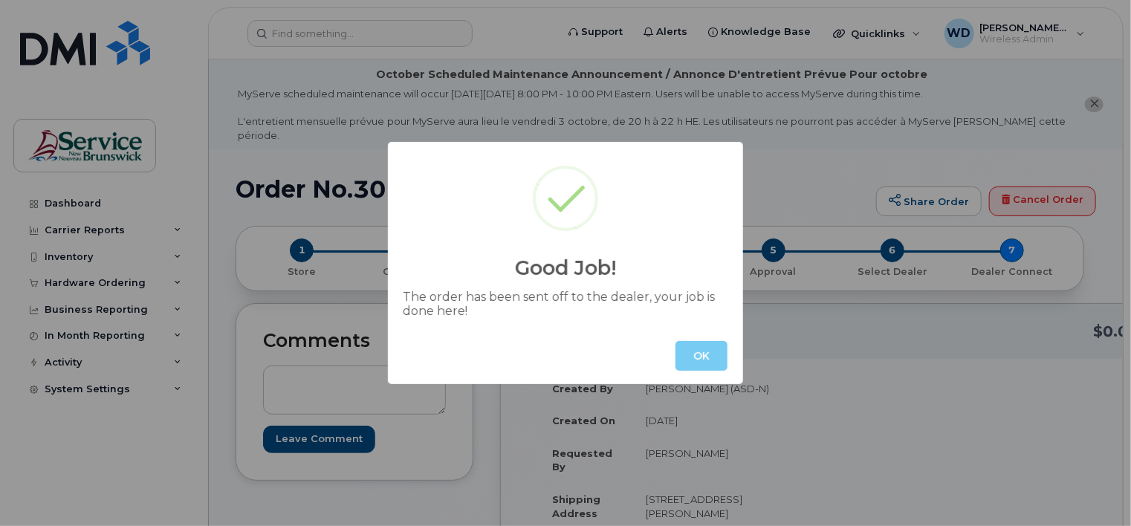
click at [696, 363] on button "OK" at bounding box center [701, 356] width 52 height 30
